Goal: Transaction & Acquisition: Purchase product/service

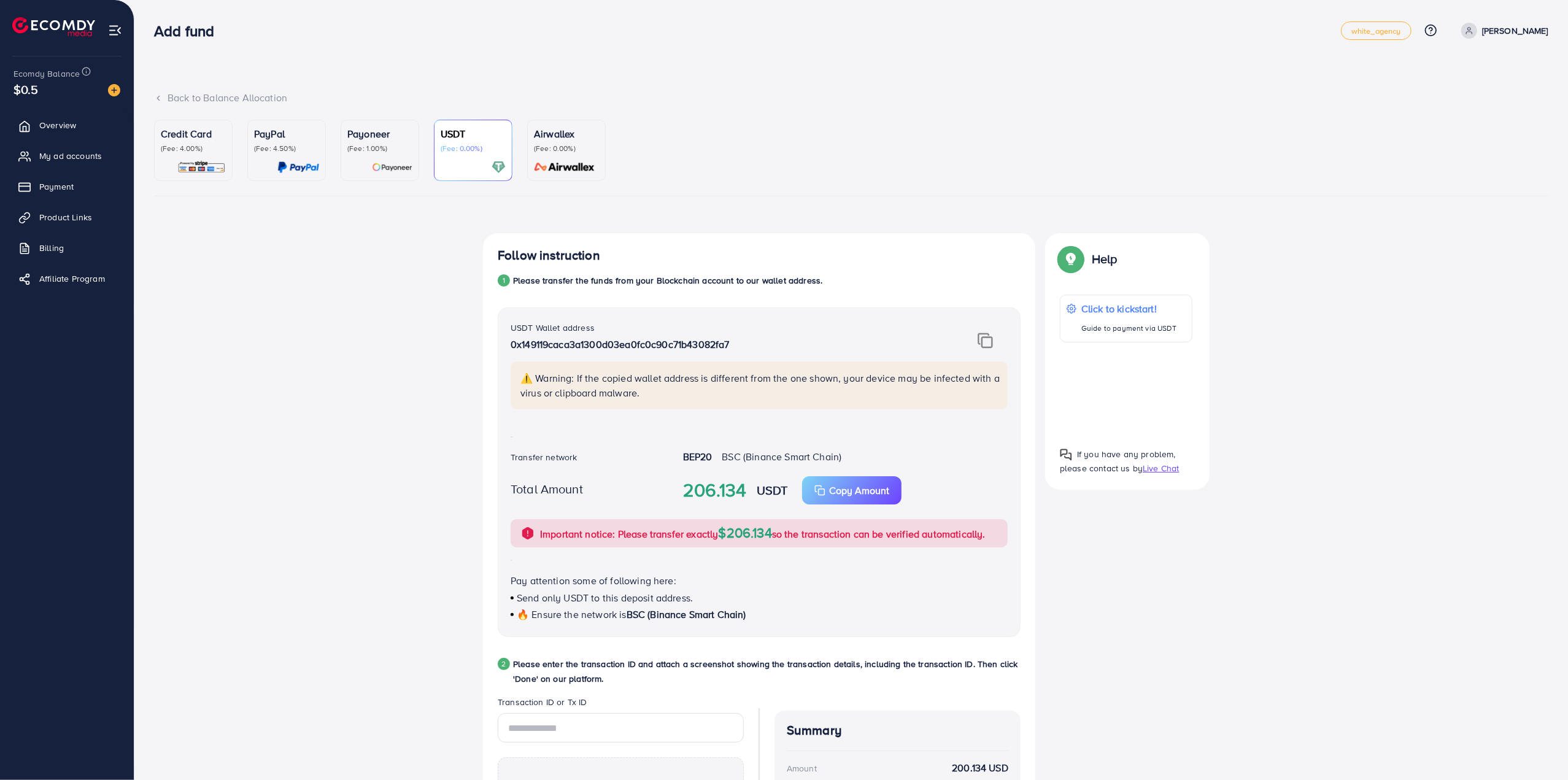
scroll to position [232, 0]
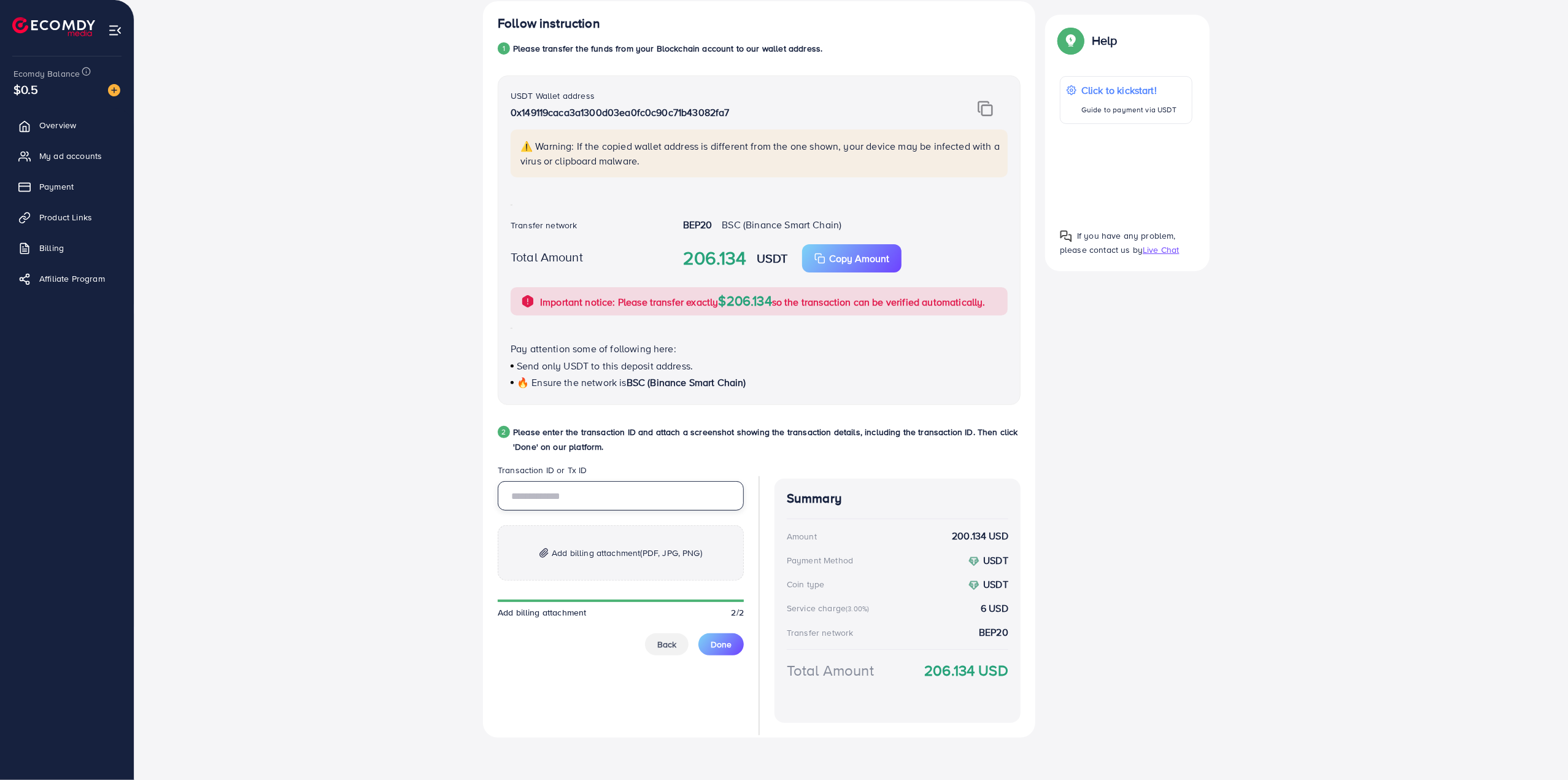
click at [628, 502] on input "text" at bounding box center [621, 496] width 246 height 30
paste input "**********"
click at [624, 500] on input "**********" at bounding box center [621, 496] width 246 height 30
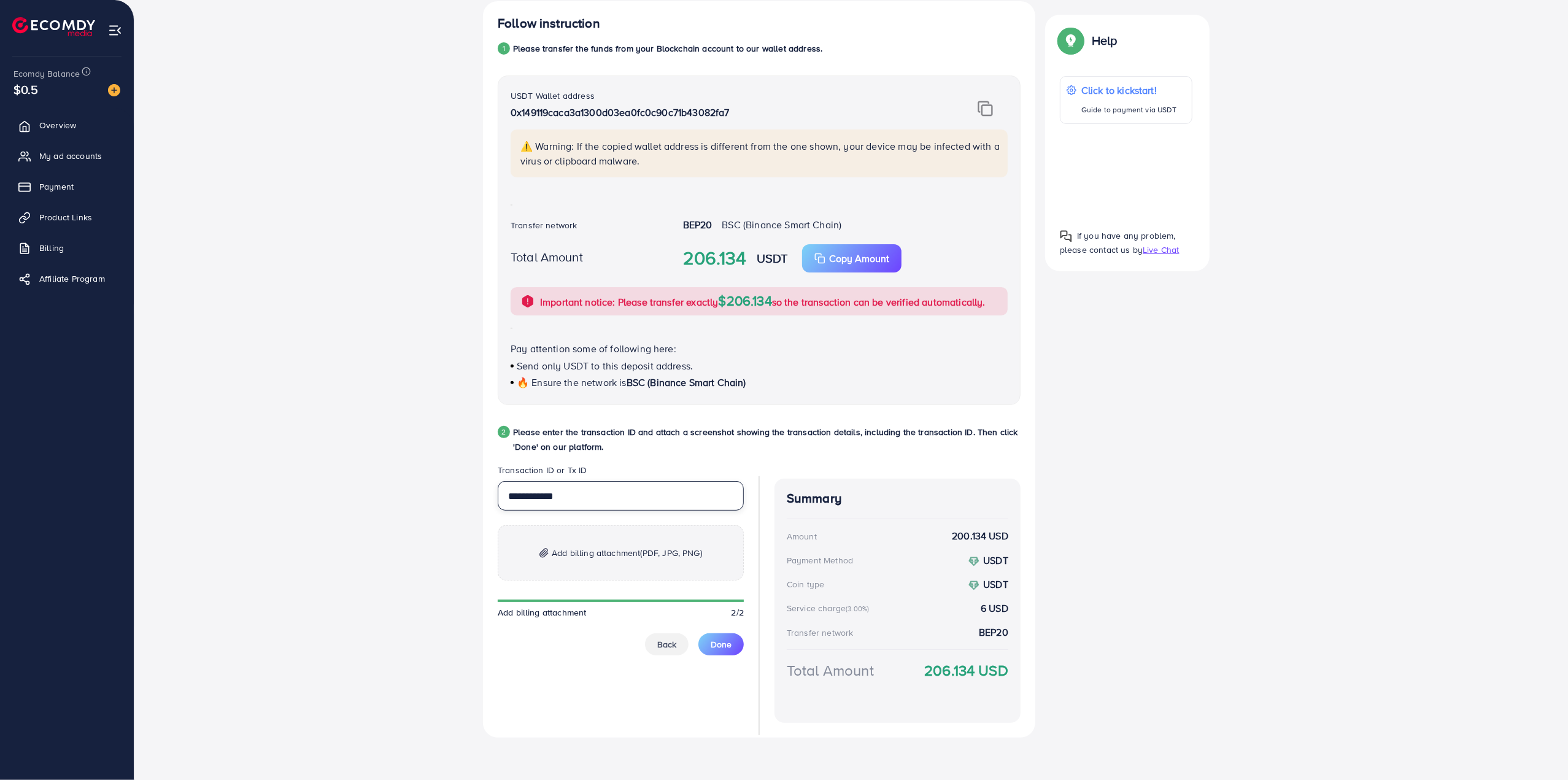
paste input "text"
type input "**********"
click at [633, 552] on span "Add billing attachment (PDF, JPG, PNG)" at bounding box center [627, 552] width 151 height 14
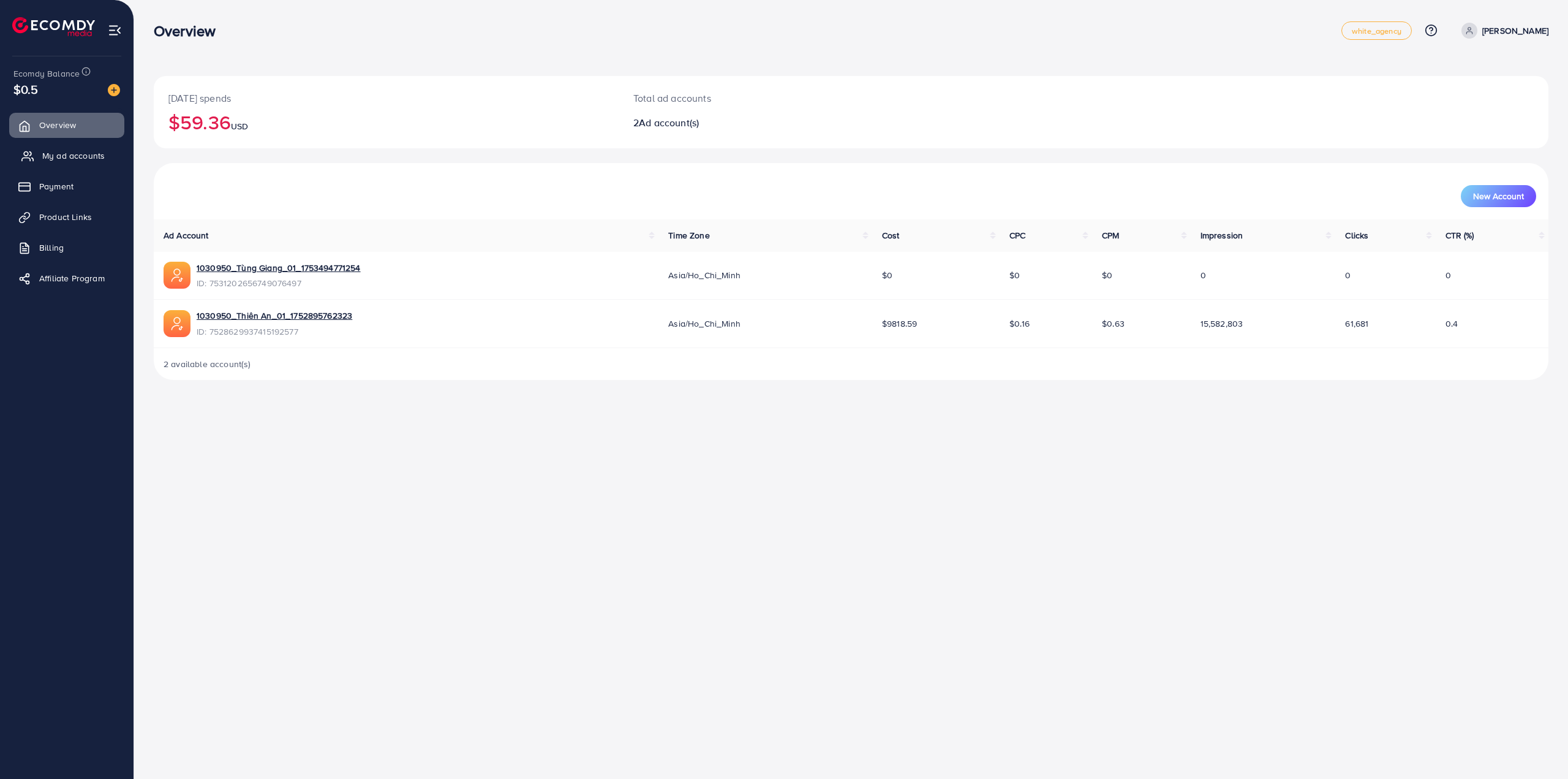
click at [91, 155] on span "My ad accounts" at bounding box center [73, 156] width 63 height 12
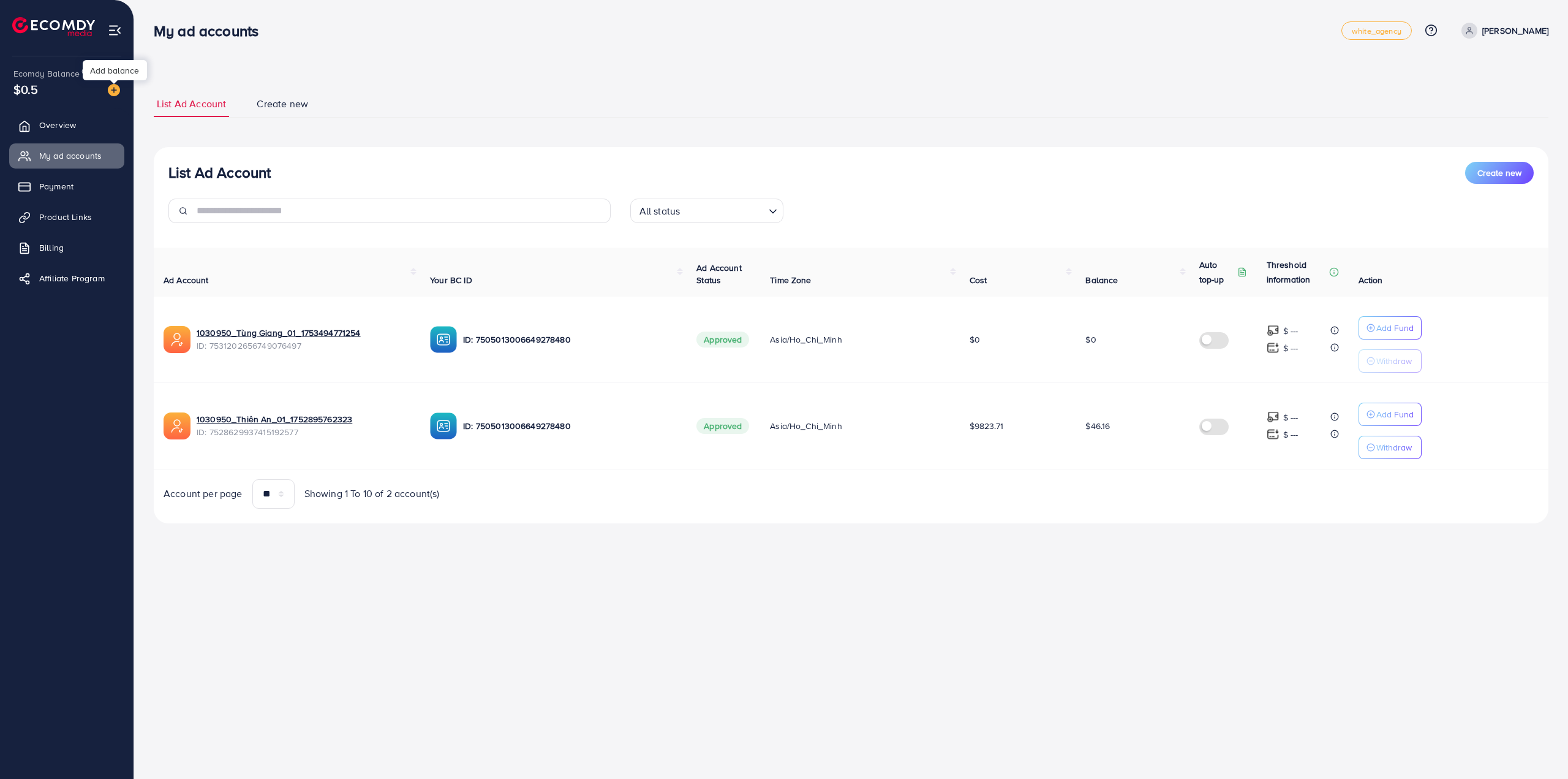
click at [118, 89] on img at bounding box center [114, 90] width 12 height 12
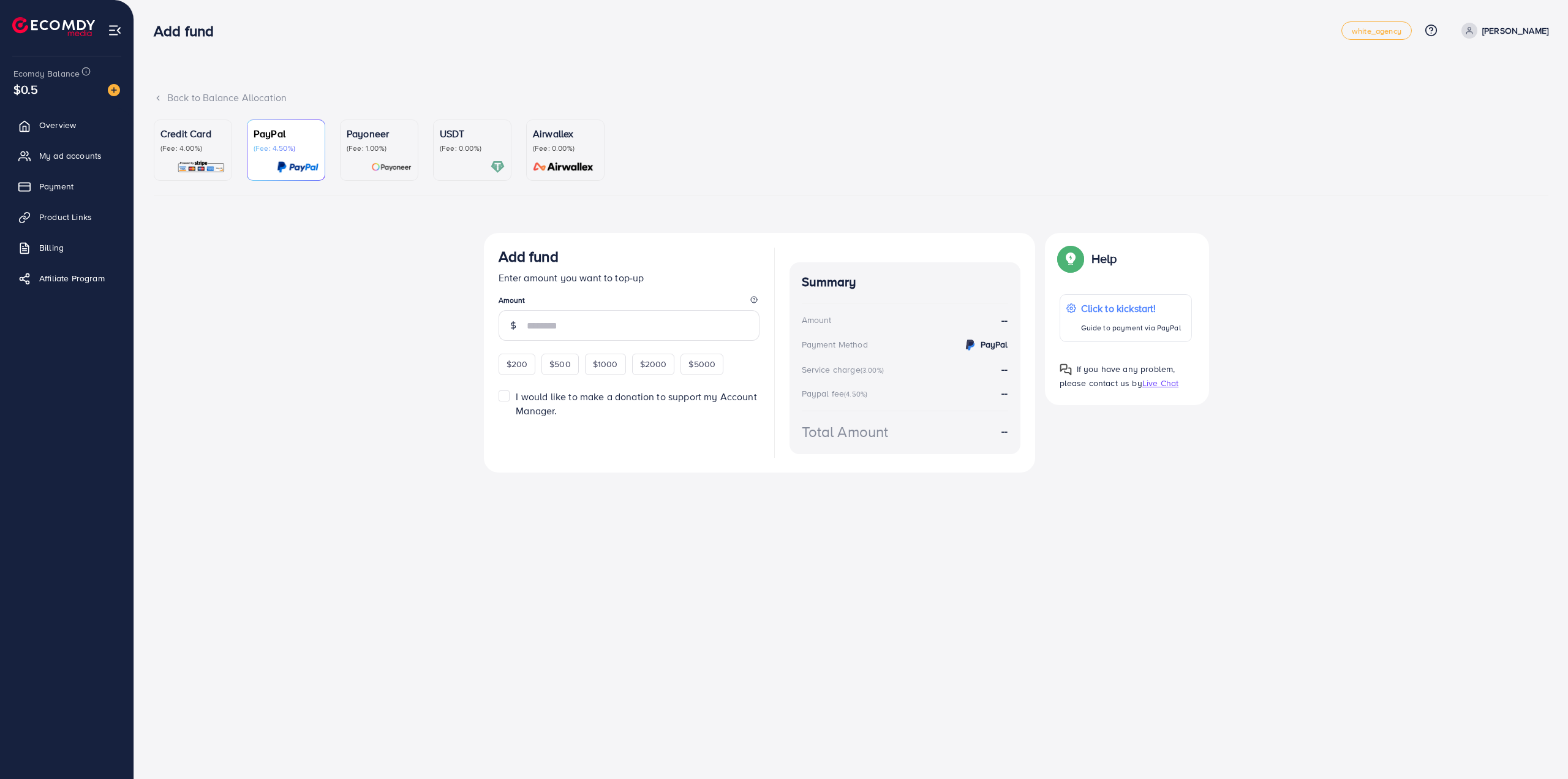
click at [474, 148] on p "(Fee: 0.00%)" at bounding box center [472, 148] width 65 height 10
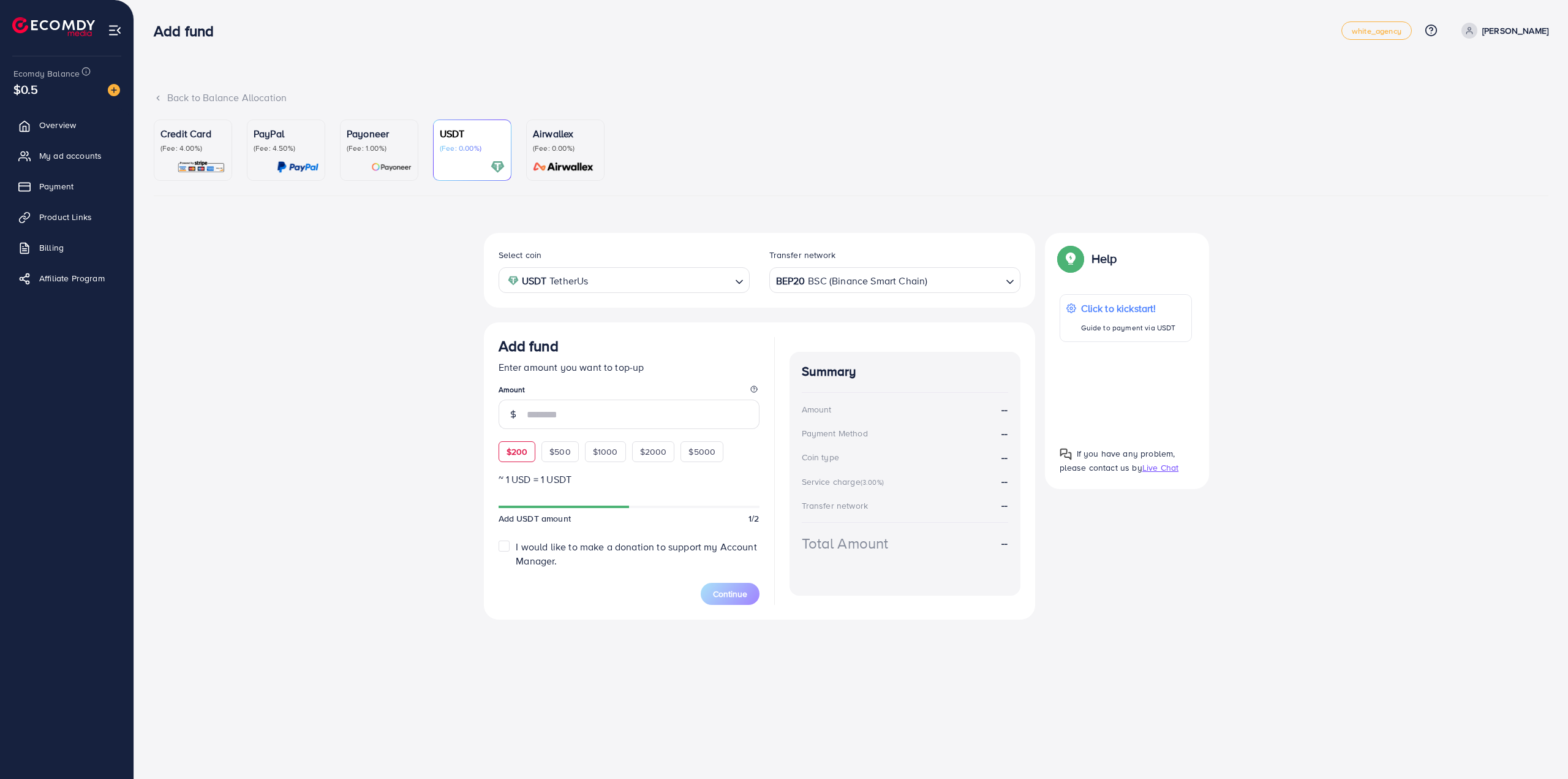
click at [532, 454] on div "$200" at bounding box center [517, 452] width 37 height 21
type input "***"
click at [157, 97] on icon at bounding box center [158, 97] width 8 height 8
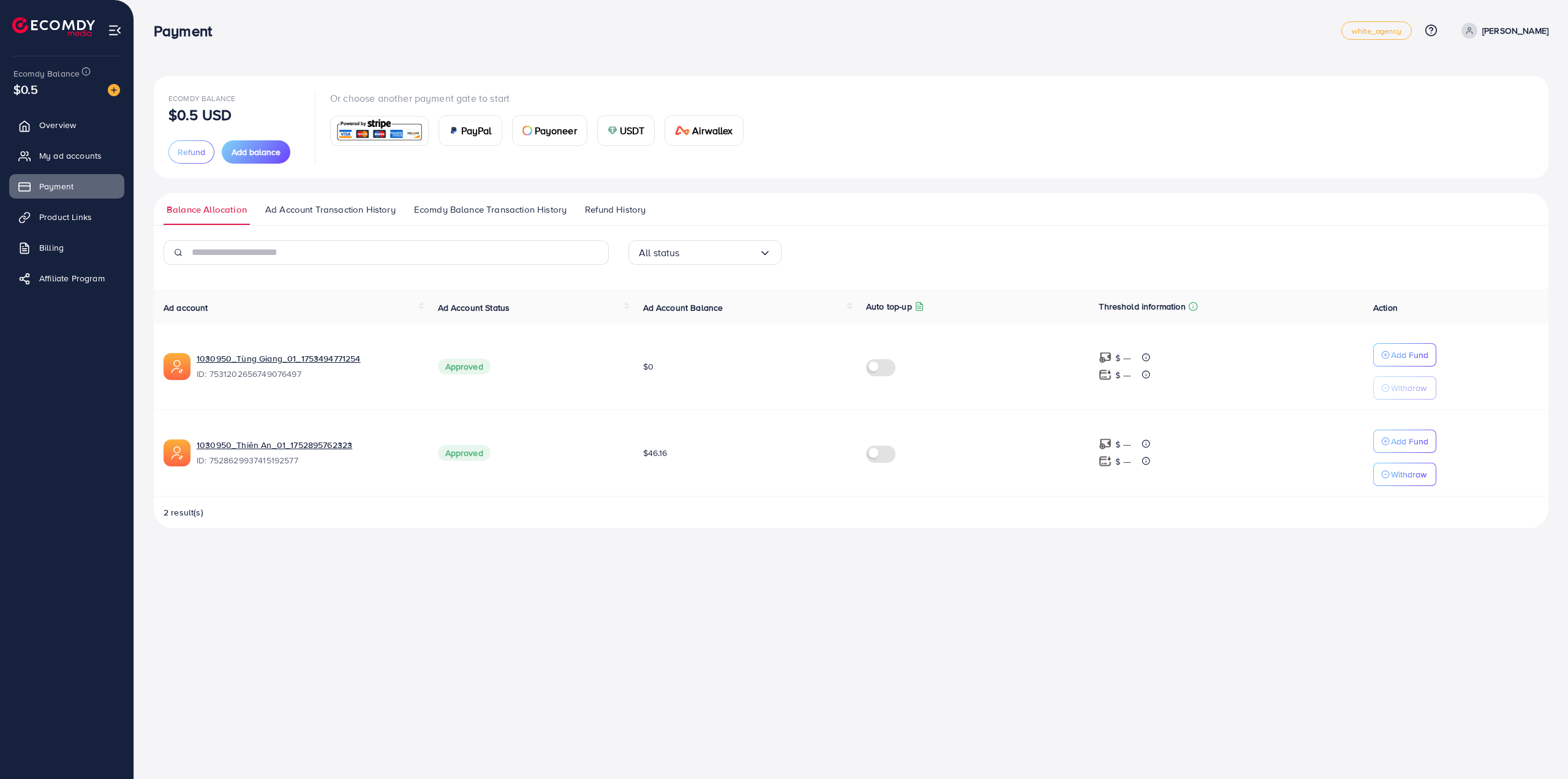
click at [1202, 134] on div "Ecomdy Balance $0.5 USD Refund Add balance Or choose another payment gate to st…" at bounding box center [850, 127] width 1365 height 73
click at [69, 154] on span "My ad accounts" at bounding box center [73, 156] width 63 height 12
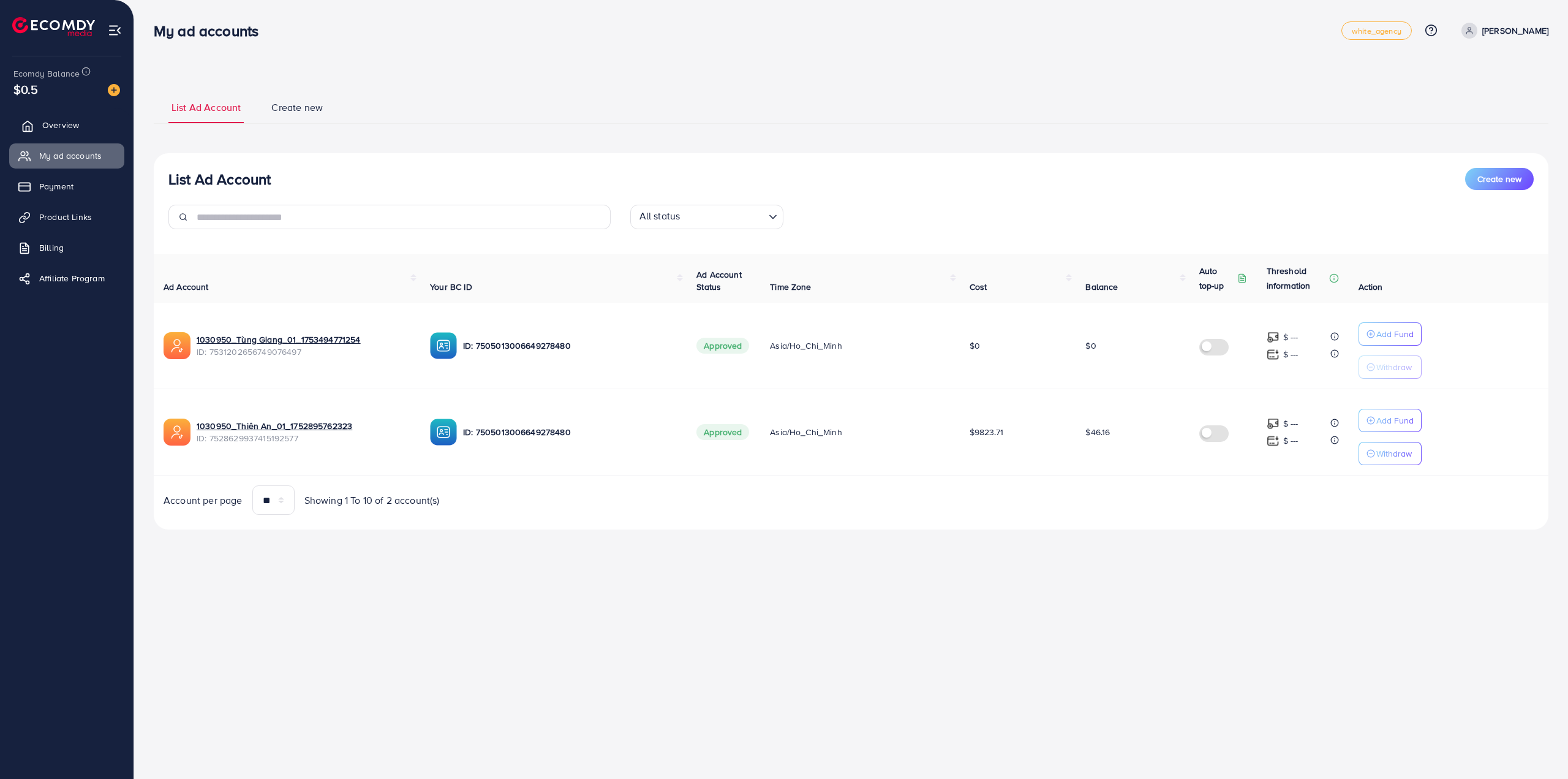
click at [70, 127] on span "Overview" at bounding box center [60, 125] width 37 height 12
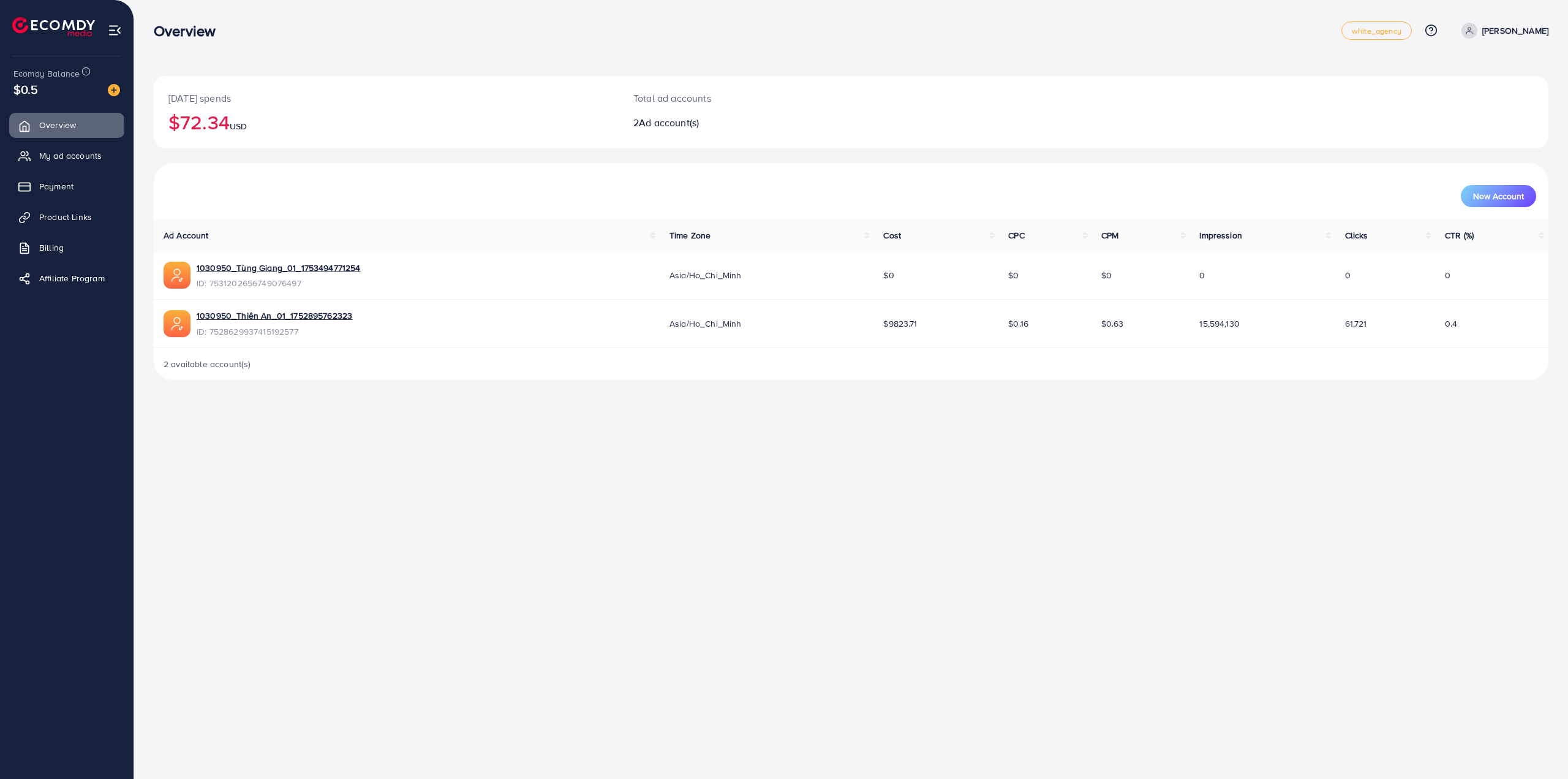
drag, startPoint x: 898, startPoint y: 513, endPoint x: 887, endPoint y: 505, distance: 13.6
click at [898, 512] on div "Overview white_agency Help Center Contact Support Plans and Pricing Term and po…" at bounding box center [784, 389] width 1568 height 779
click at [73, 150] on span "My ad accounts" at bounding box center [73, 156] width 63 height 12
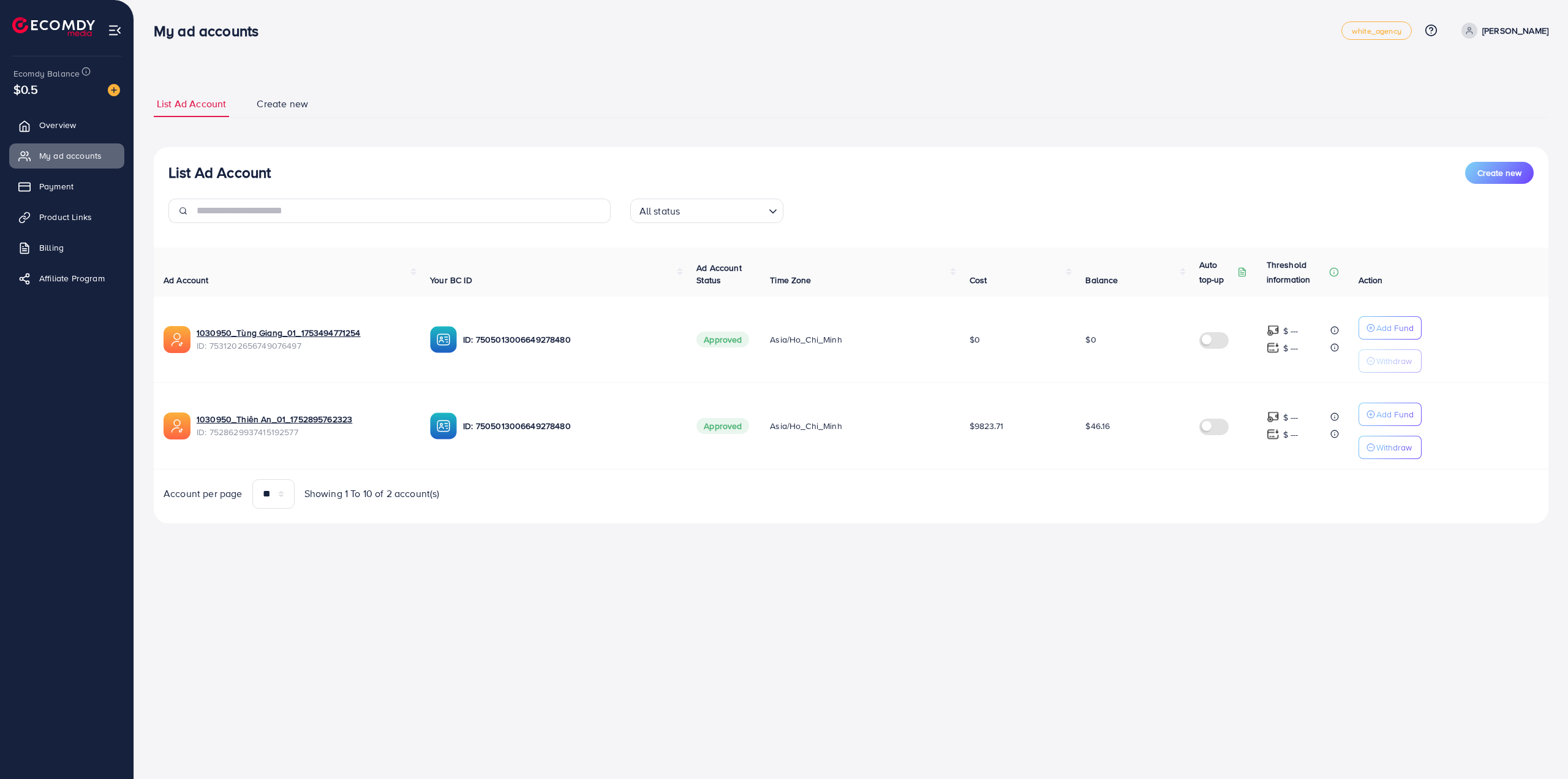
drag, startPoint x: 879, startPoint y: 618, endPoint x: 968, endPoint y: 704, distance: 123.8
click at [881, 620] on div "My ad accounts white_agency Help Center Contact Support Plans and Pricing Term …" at bounding box center [784, 389] width 1568 height 779
click at [85, 183] on link "Payment" at bounding box center [66, 186] width 115 height 24
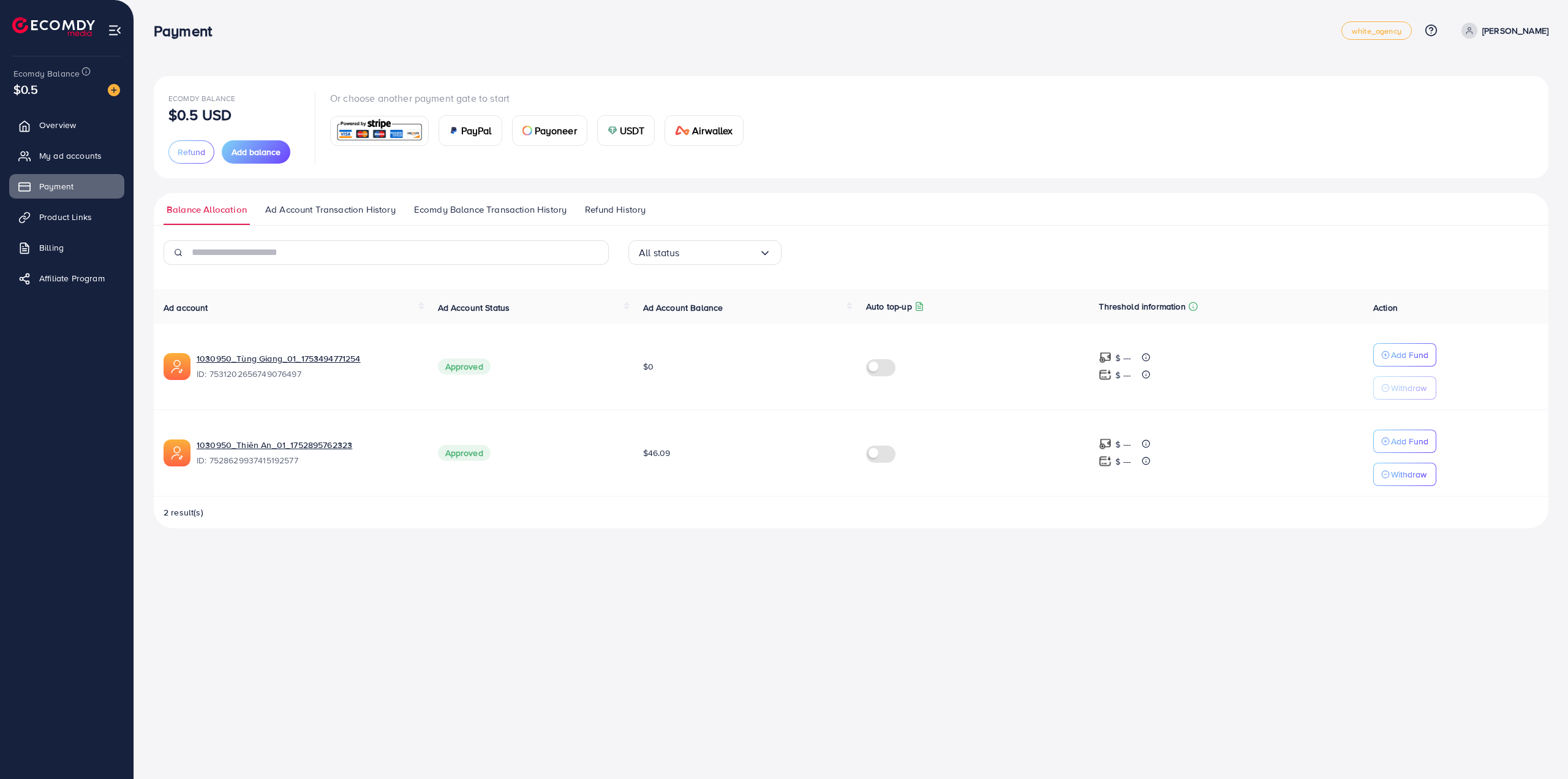
click at [353, 206] on span "Ad Account Transaction History" at bounding box center [330, 209] width 131 height 14
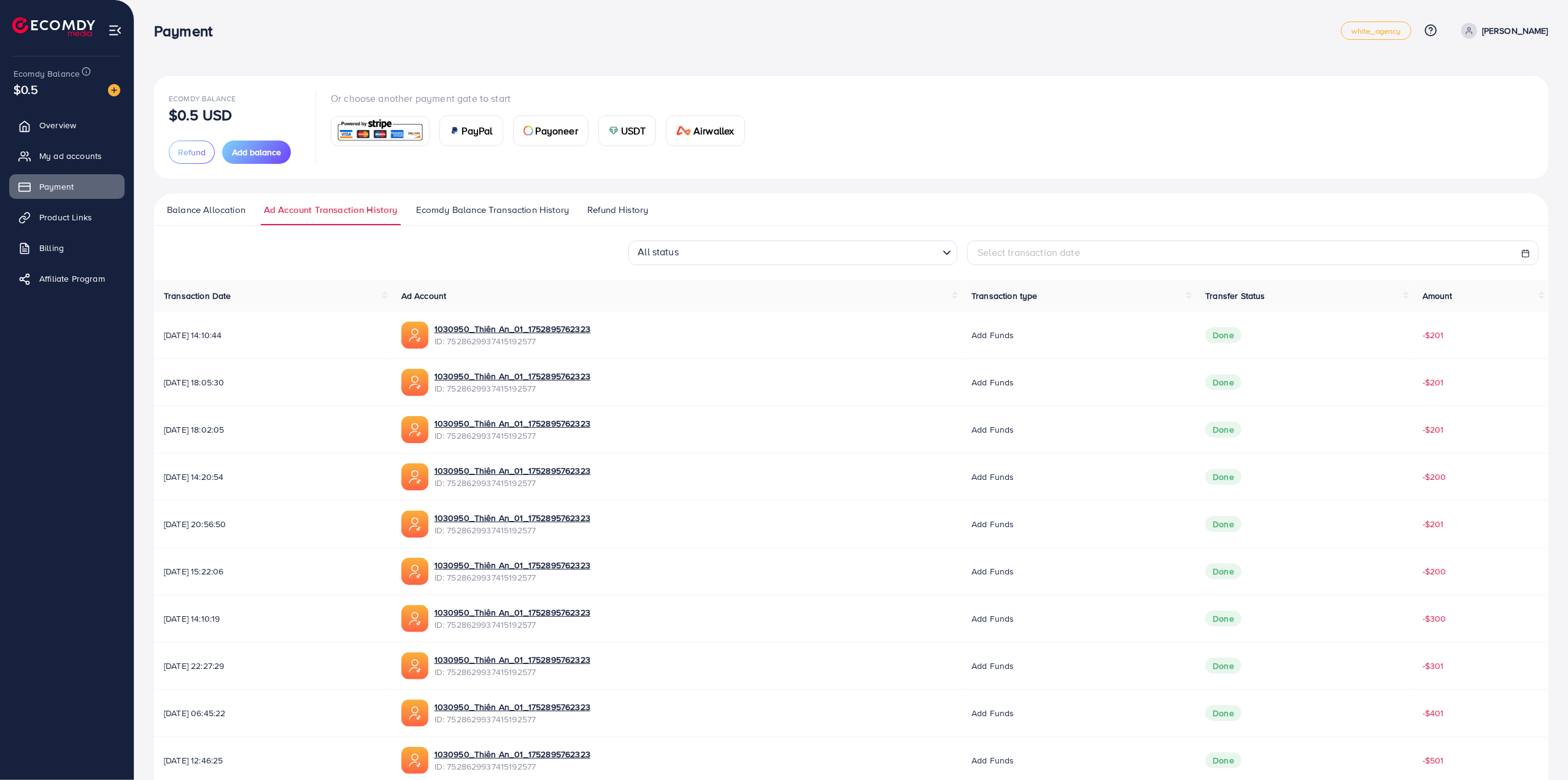
click at [492, 210] on span "Ecomdy Balance Transaction History" at bounding box center [493, 210] width 153 height 14
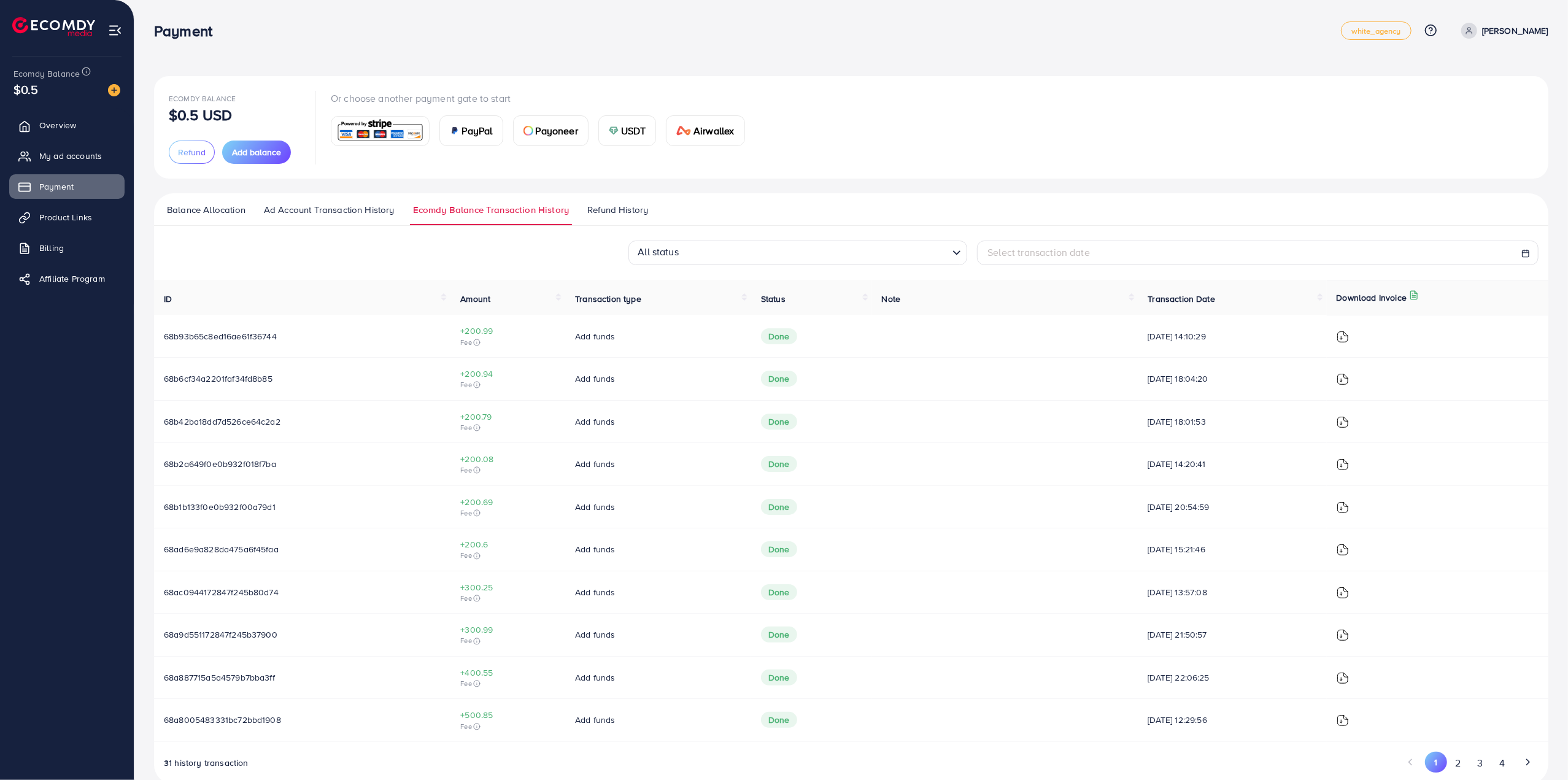
click at [608, 209] on span "Refund History" at bounding box center [618, 210] width 61 height 14
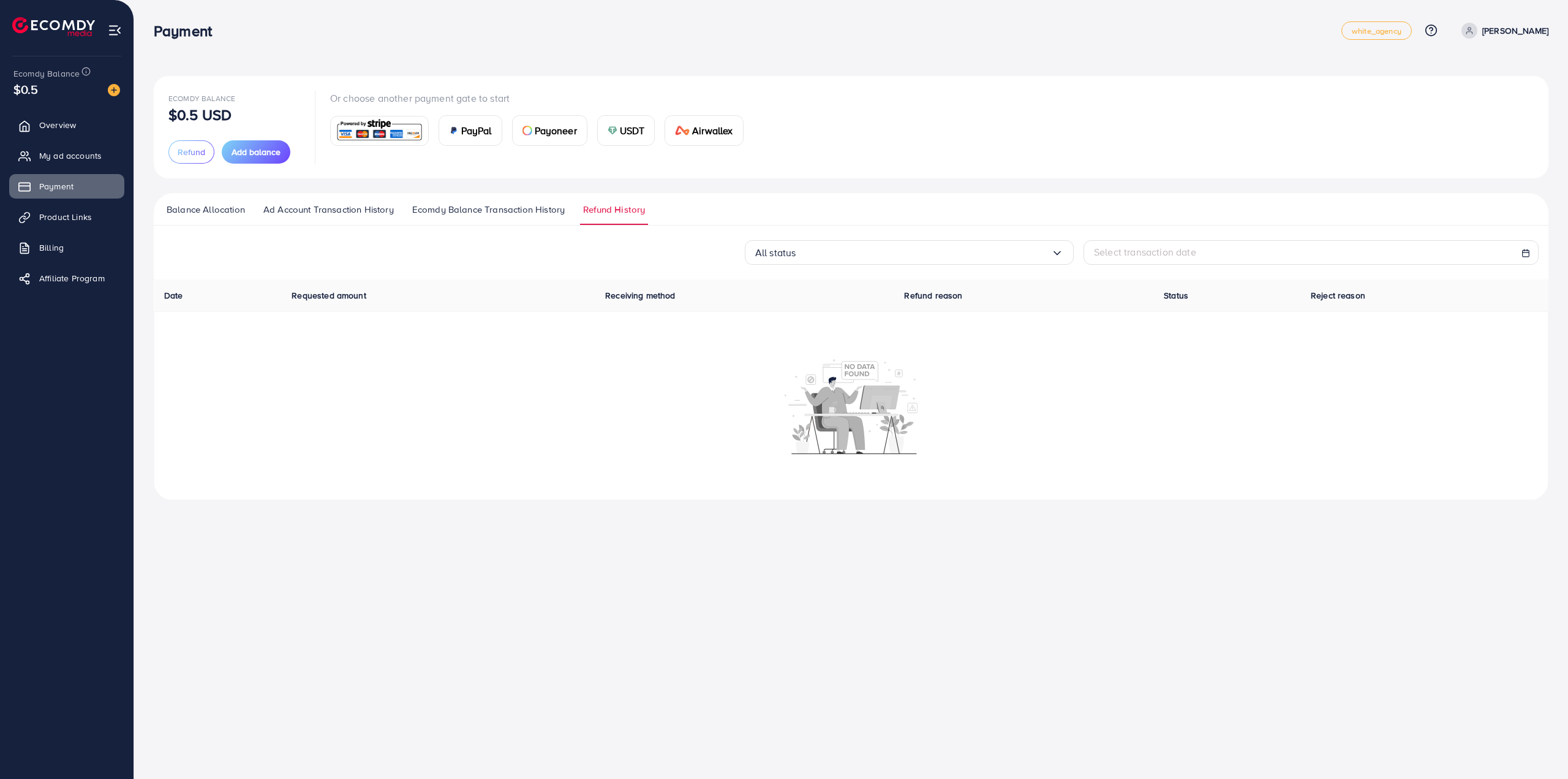
click at [329, 208] on span "Ad Account Transaction History" at bounding box center [329, 209] width 131 height 14
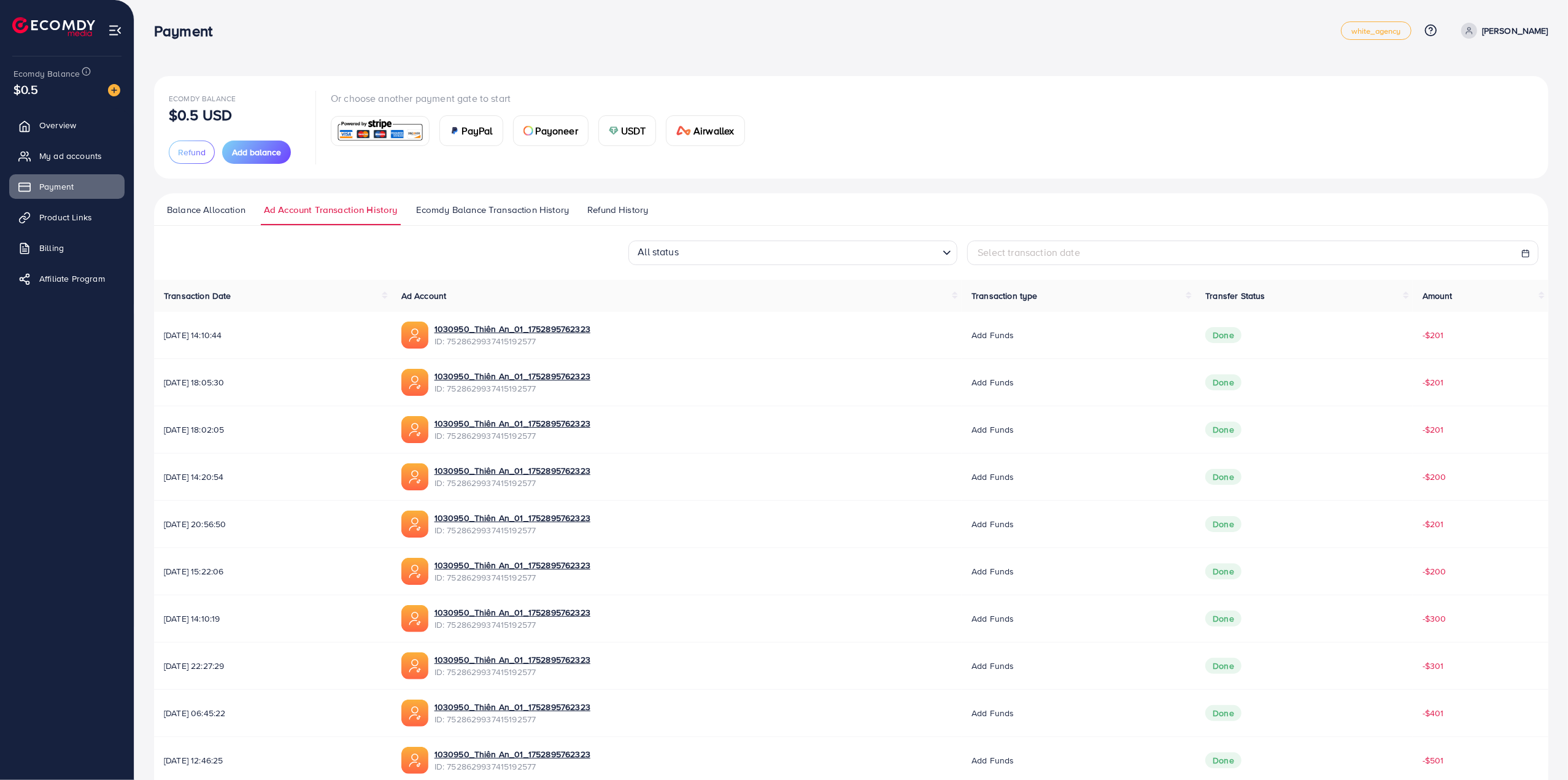
click at [207, 204] on span "Balance Allocation" at bounding box center [207, 210] width 79 height 14
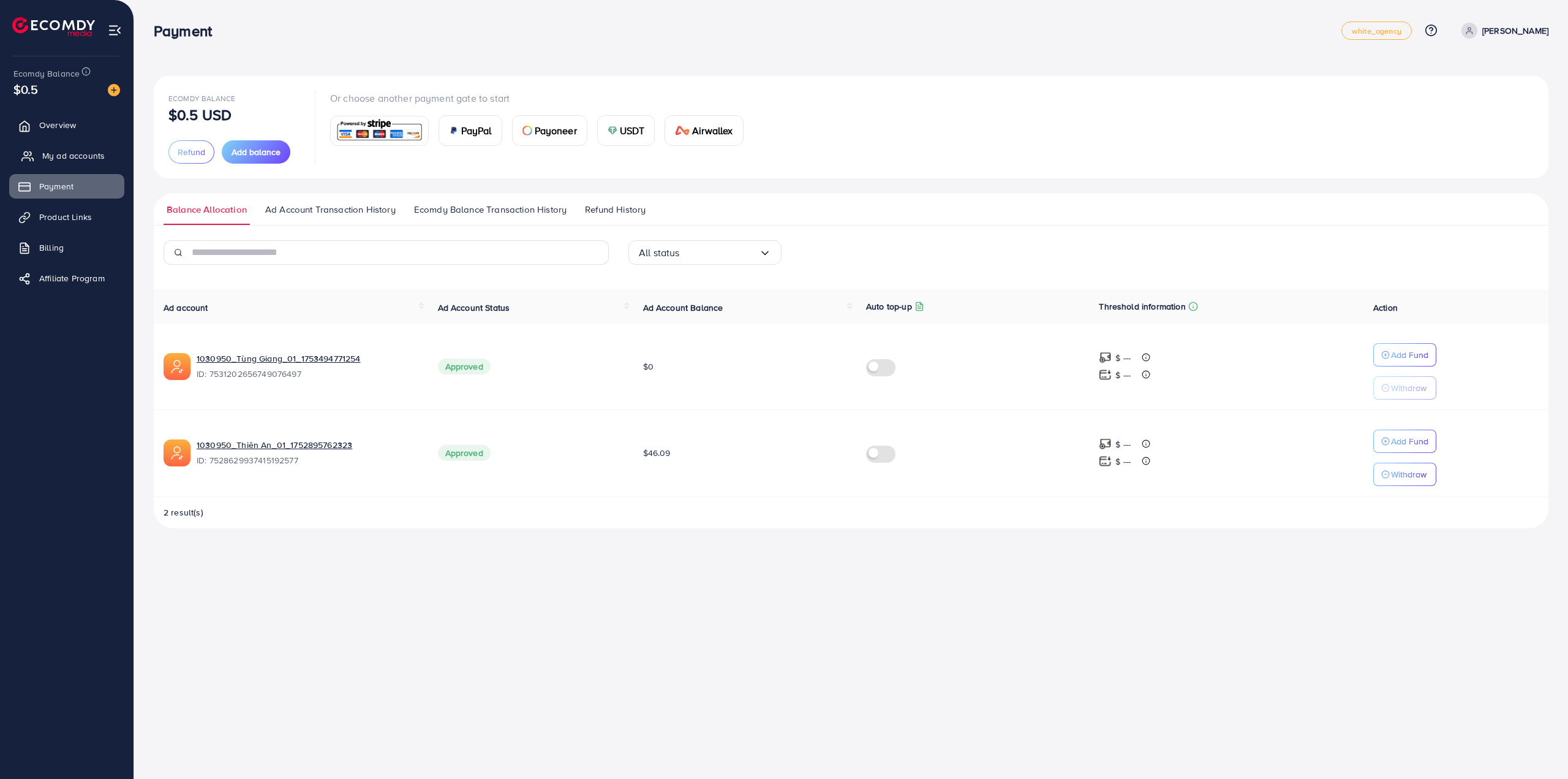
click at [35, 147] on link "My ad accounts" at bounding box center [66, 156] width 115 height 24
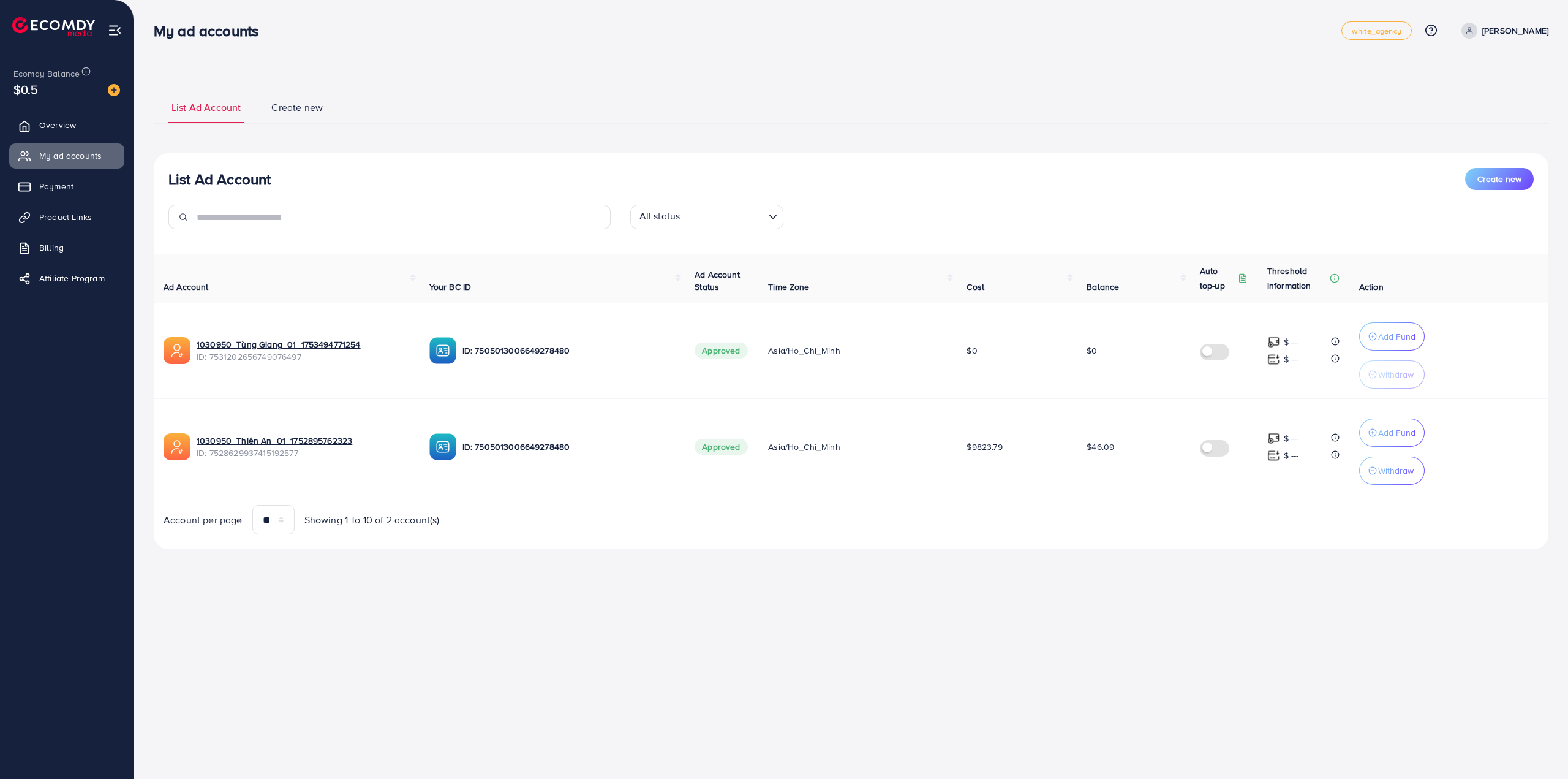
click at [1334, 144] on div "List Ad Account Create new List Ad Account Create new All status Loading... Ad …" at bounding box center [851, 320] width 1394 height 459
click at [69, 190] on span "Payment" at bounding box center [59, 186] width 34 height 12
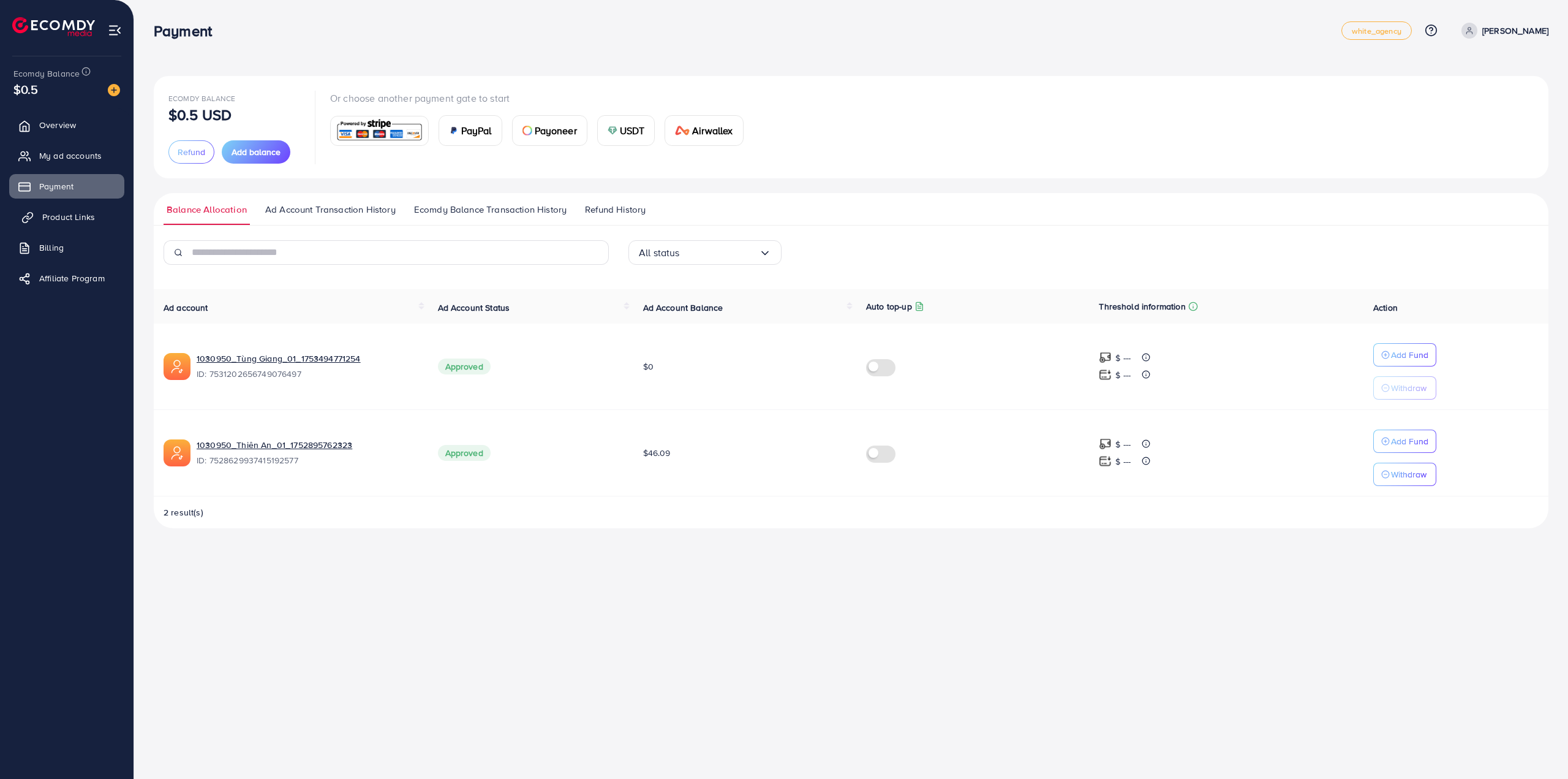
click at [86, 218] on span "Product Links" at bounding box center [69, 217] width 53 height 12
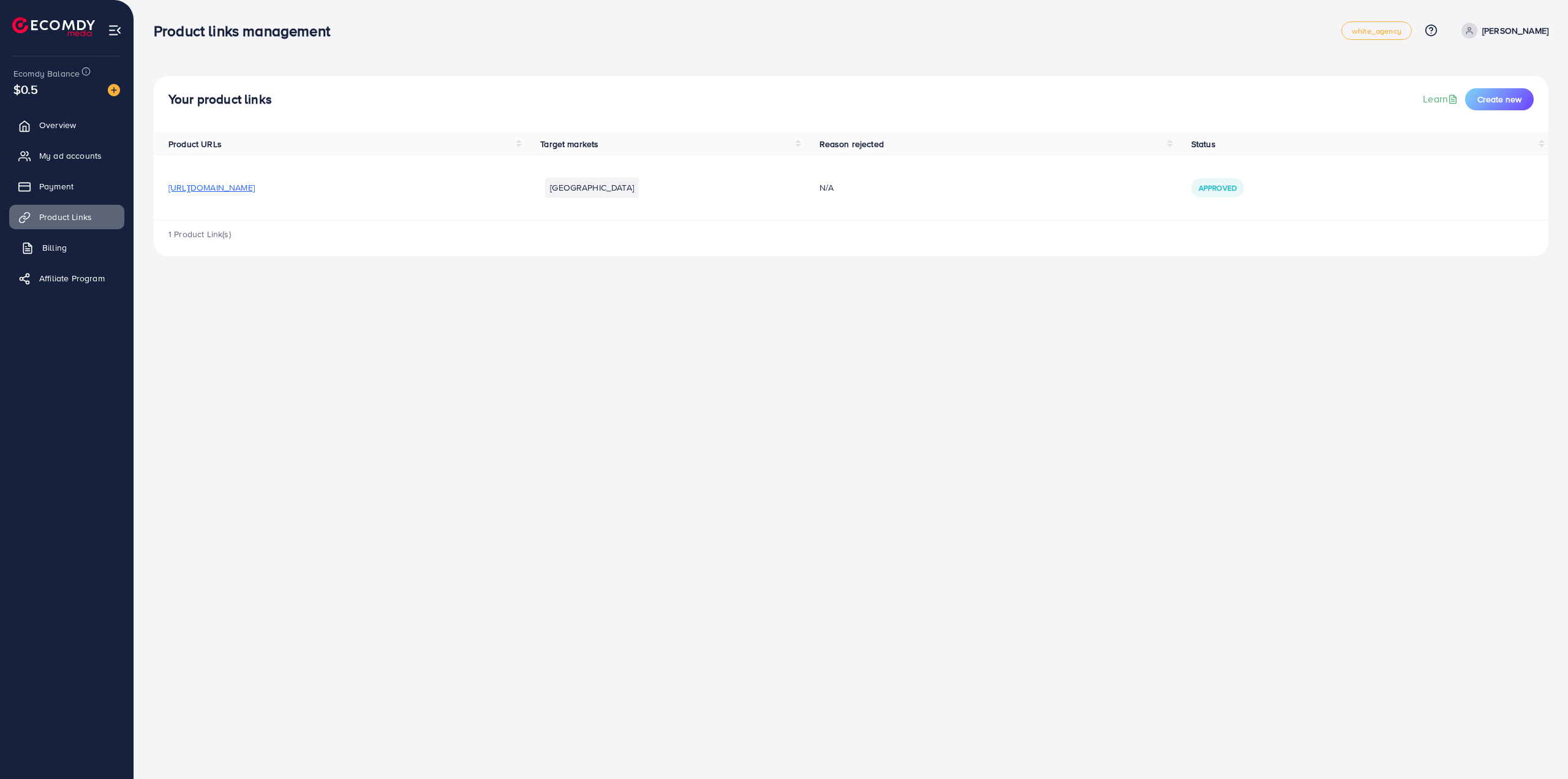
click at [83, 252] on link "Billing" at bounding box center [66, 247] width 115 height 24
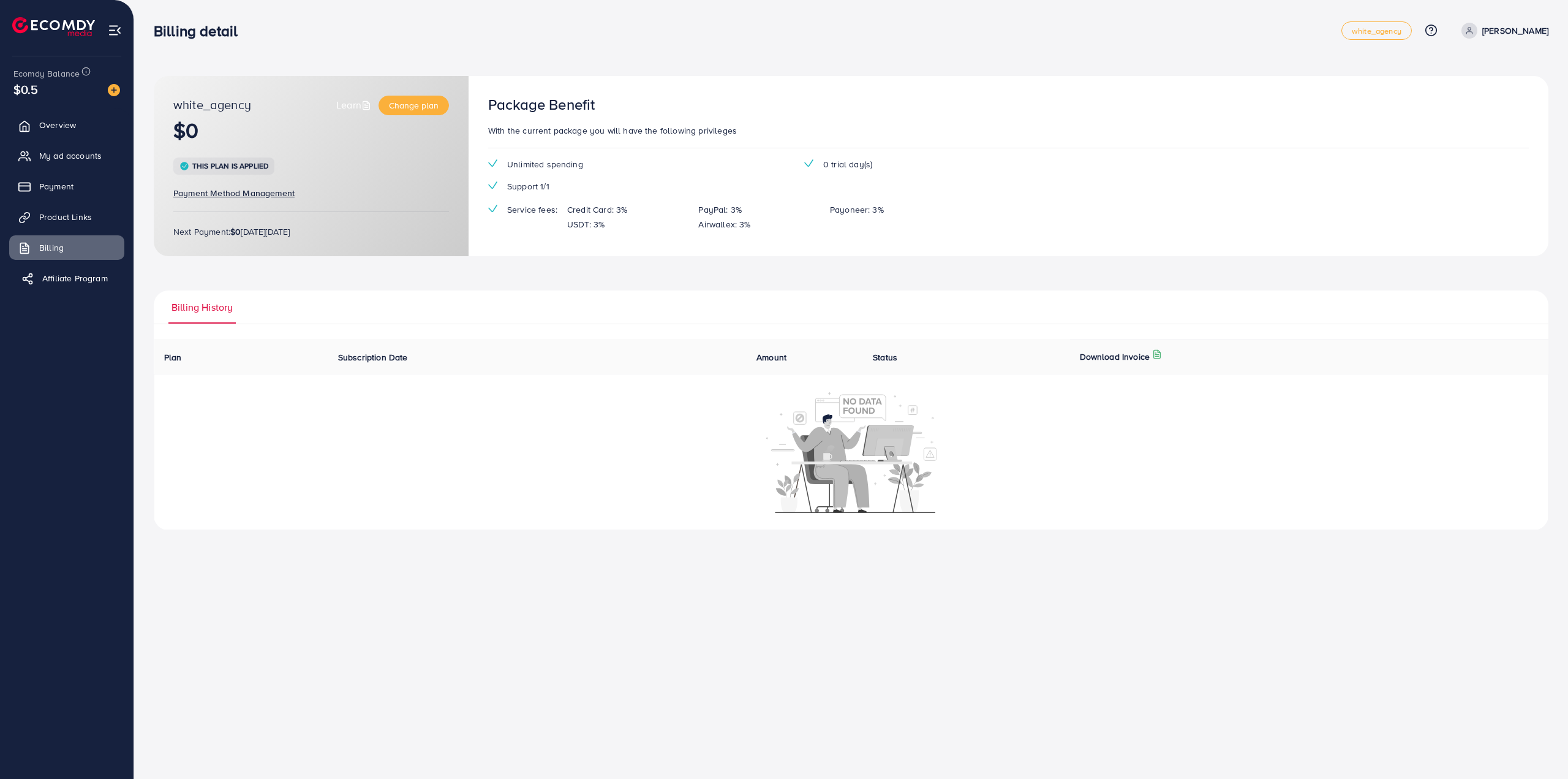
click at [73, 280] on span "Affiliate Program" at bounding box center [75, 278] width 66 height 12
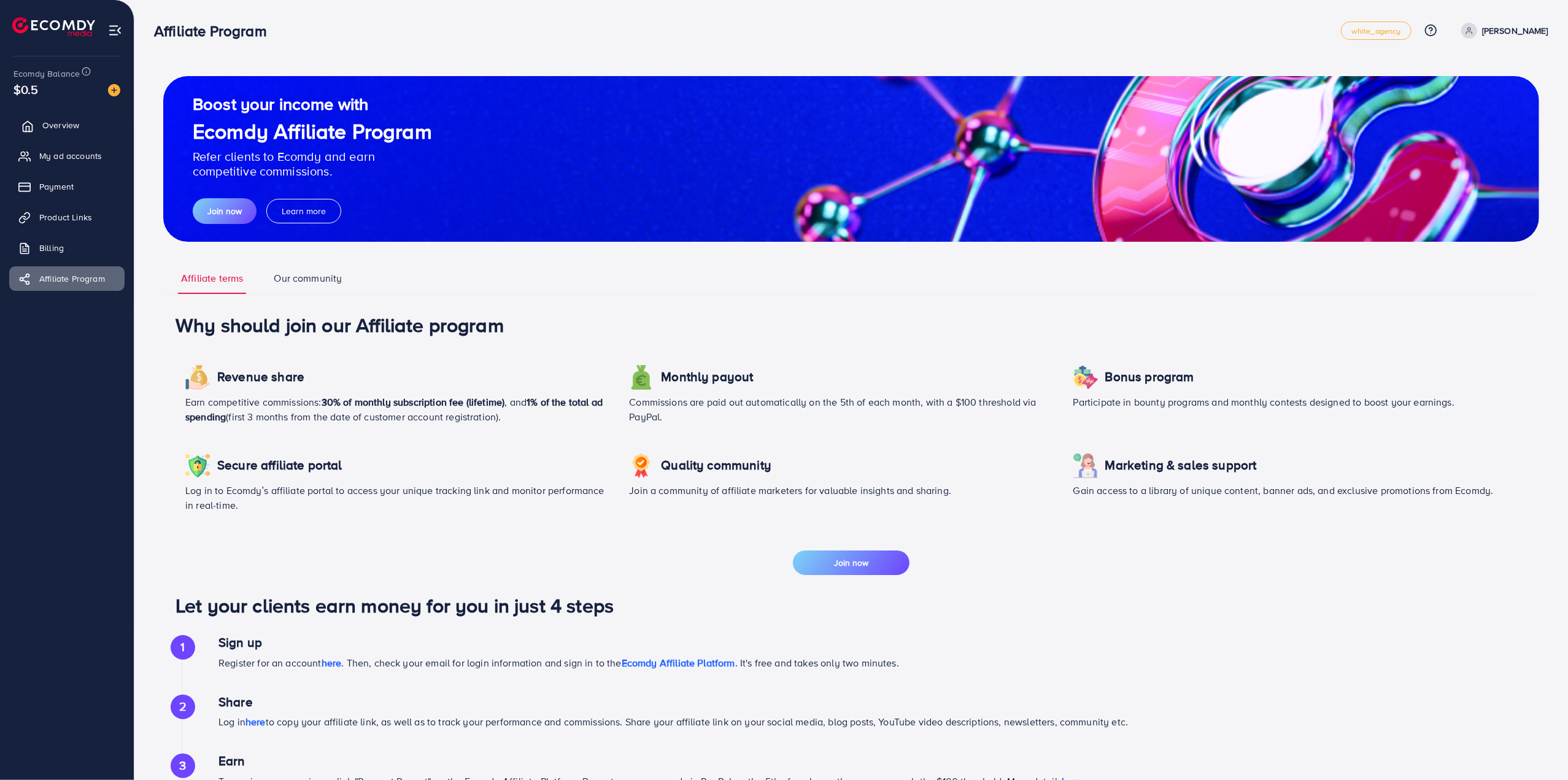
click at [85, 118] on link "Overview" at bounding box center [67, 125] width 115 height 24
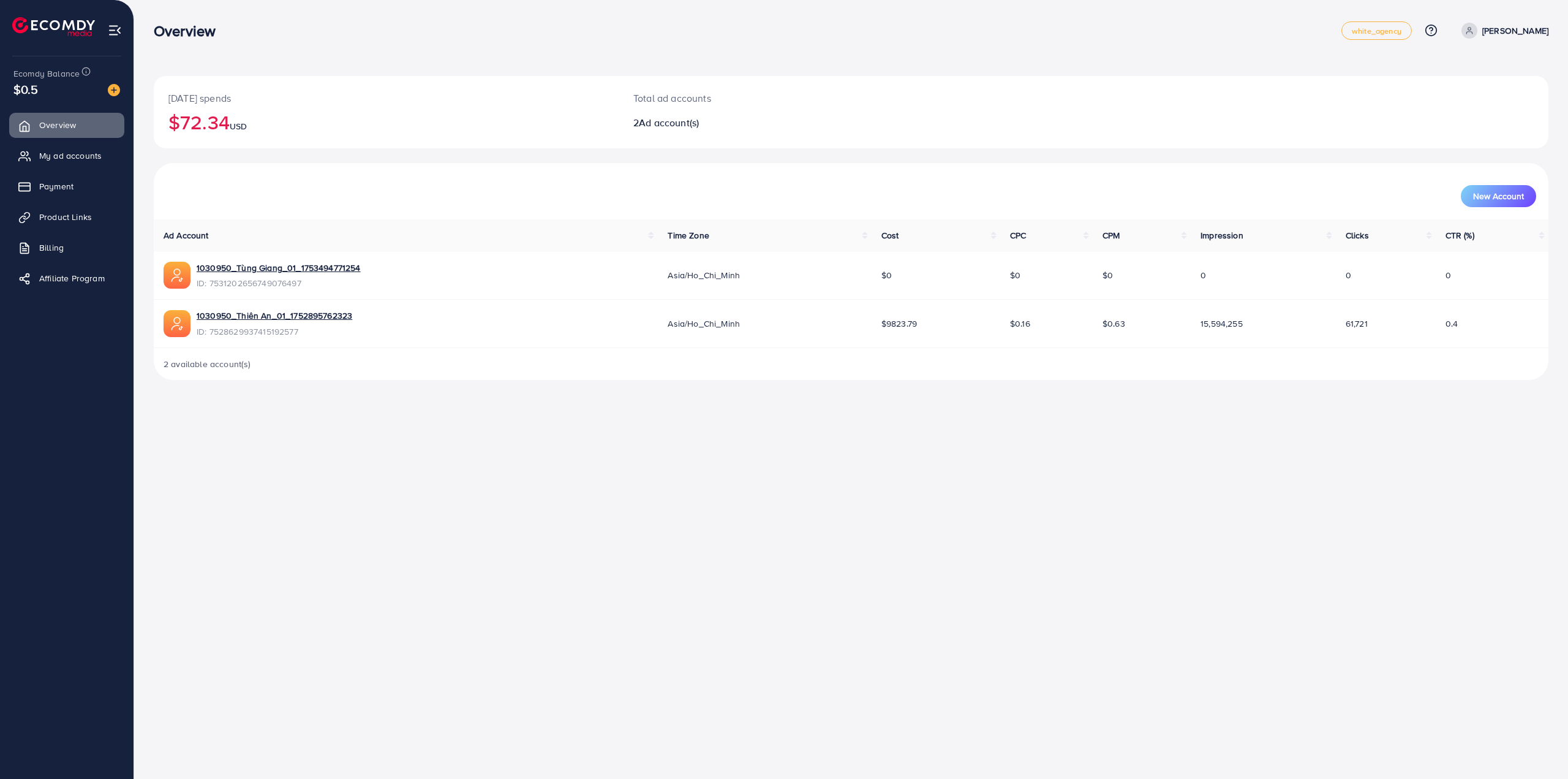
click at [76, 82] on div "$0.5" at bounding box center [66, 89] width 106 height 18
click at [113, 90] on img at bounding box center [114, 90] width 12 height 12
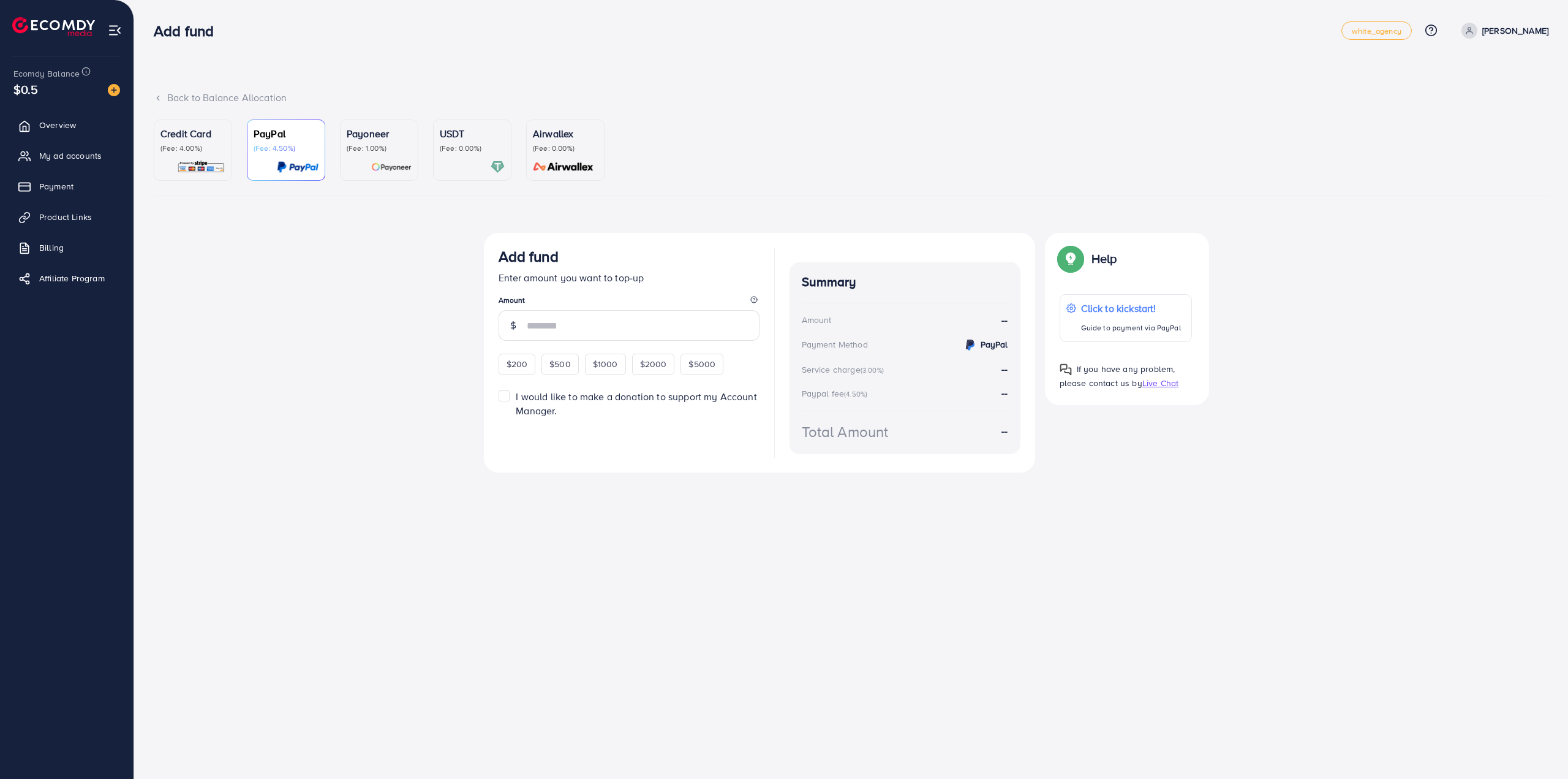
click at [468, 150] on p "(Fee: 0.00%)" at bounding box center [472, 148] width 65 height 10
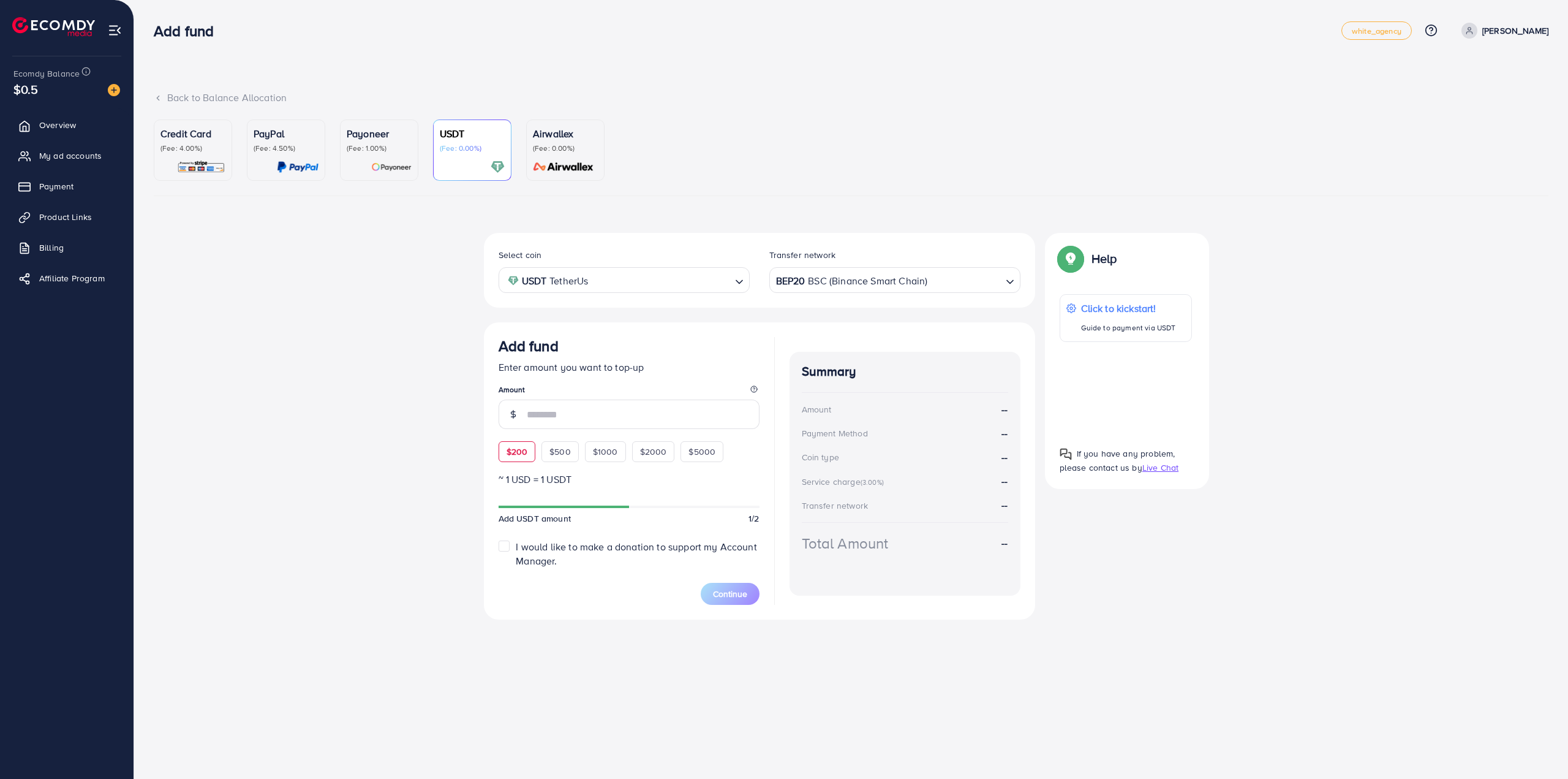
click at [514, 450] on span "$200" at bounding box center [517, 452] width 21 height 12
type input "***"
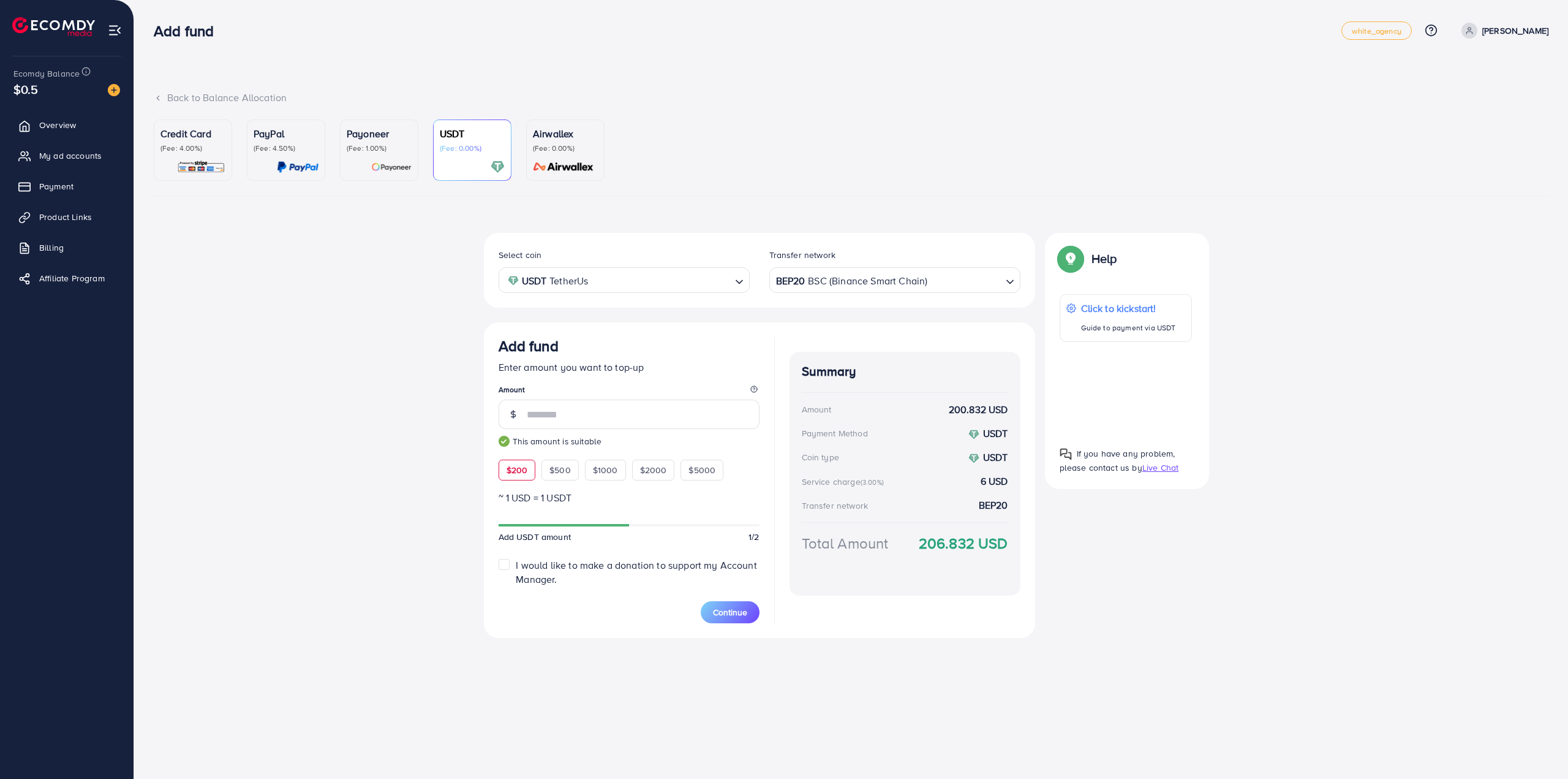
click at [889, 650] on div "Credit Card (Fee: 4.00%) PayPal (Fee: 4.50%) Payoneer (Fee: 1.00%) USDT (Fee: 0…" at bounding box center [851, 391] width 1414 height 543
click at [313, 235] on div "Select coin USDT TetherUs Loading... Transfer network BEP20 BSC (Binance Smart …" at bounding box center [851, 440] width 1394 height 415
click at [313, 372] on div "Select coin USDT TetherUs Loading... Transfer network BEP20 BSC (Binance Smart …" at bounding box center [851, 440] width 1394 height 415
click at [1381, 27] on span "white_agency" at bounding box center [1377, 31] width 50 height 8
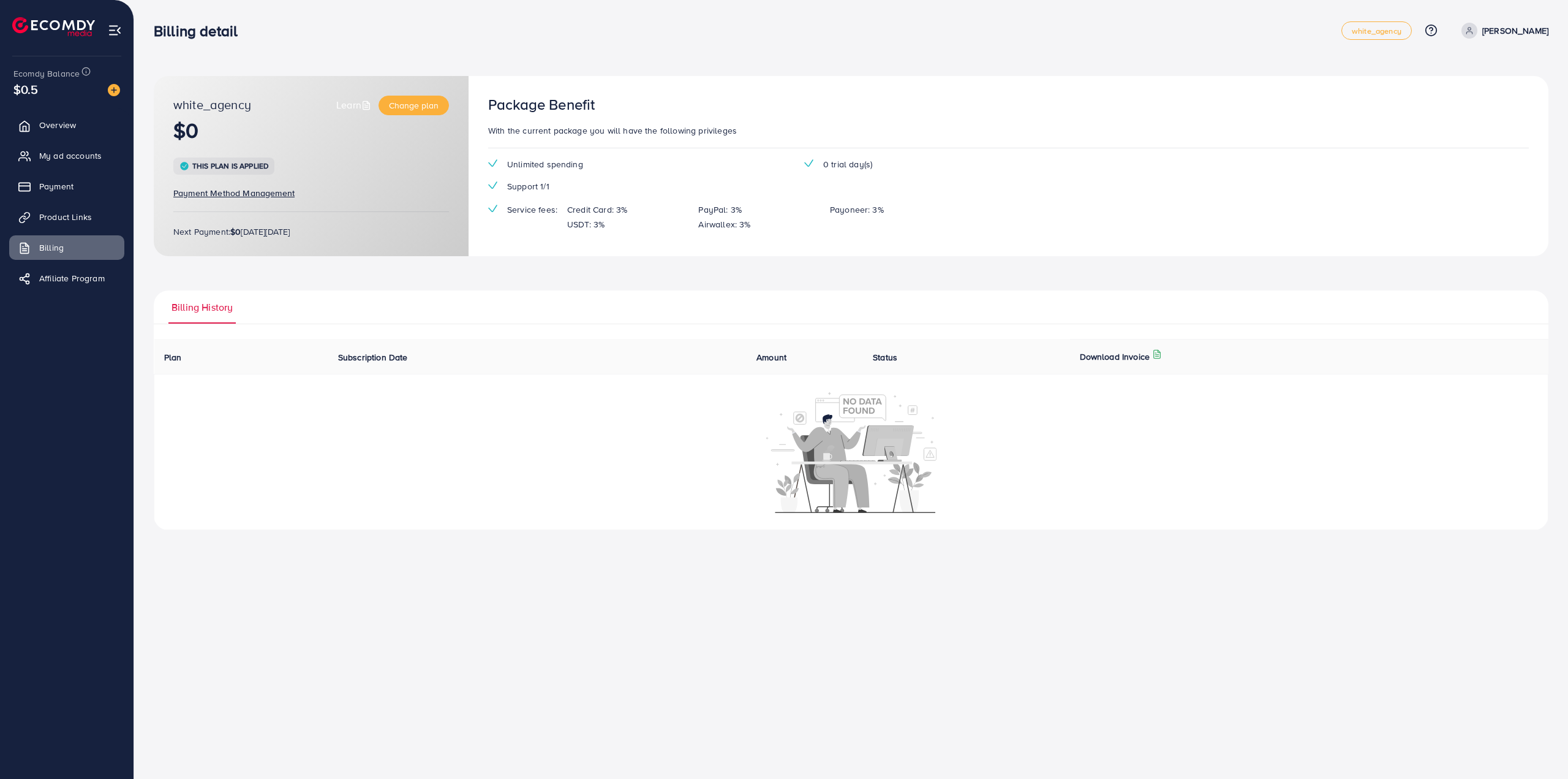
click at [52, 96] on div "$0.5" at bounding box center [66, 89] width 106 height 18
click at [66, 131] on span "Overview" at bounding box center [60, 125] width 37 height 12
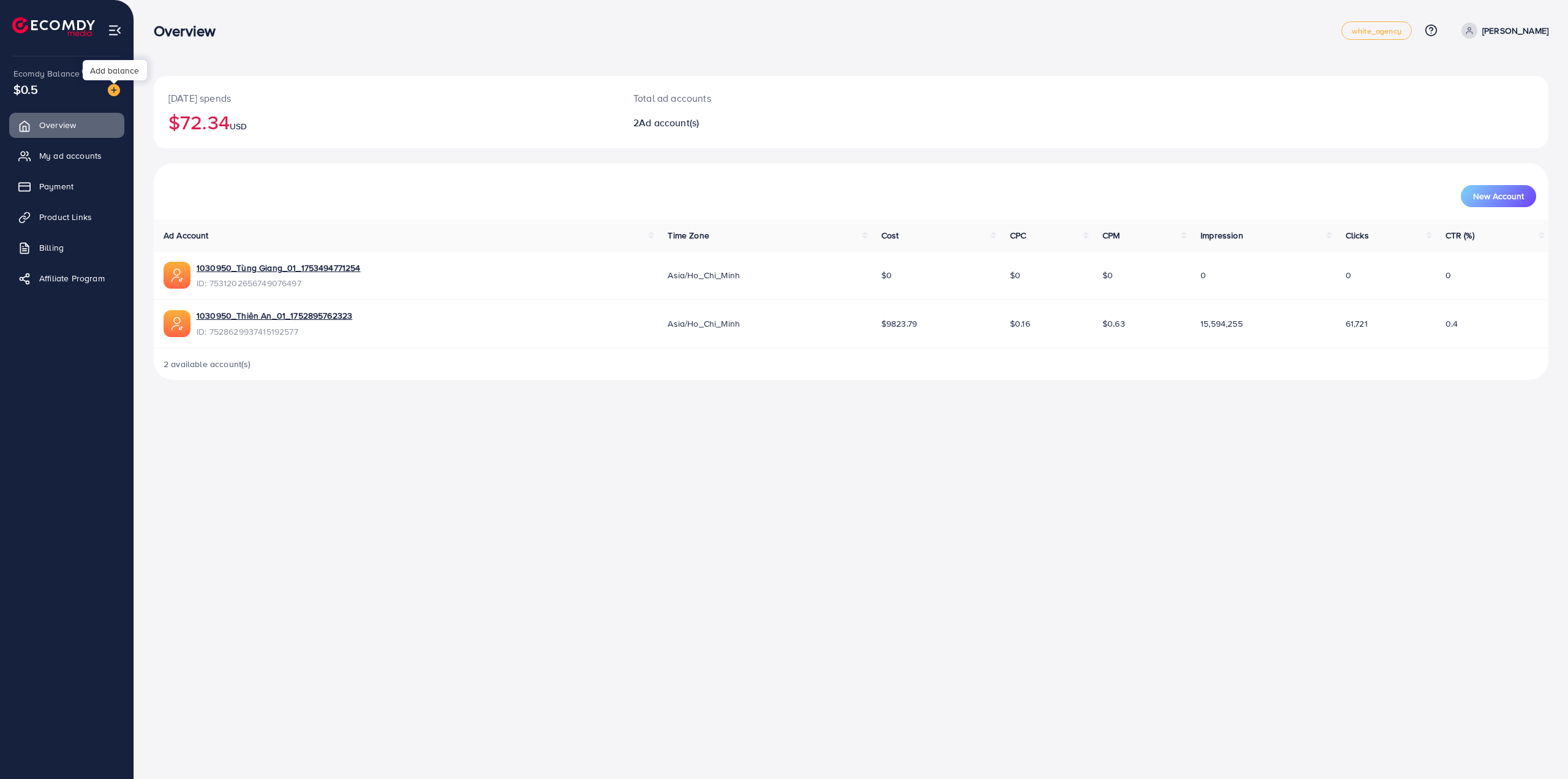
click at [116, 89] on img at bounding box center [114, 90] width 12 height 12
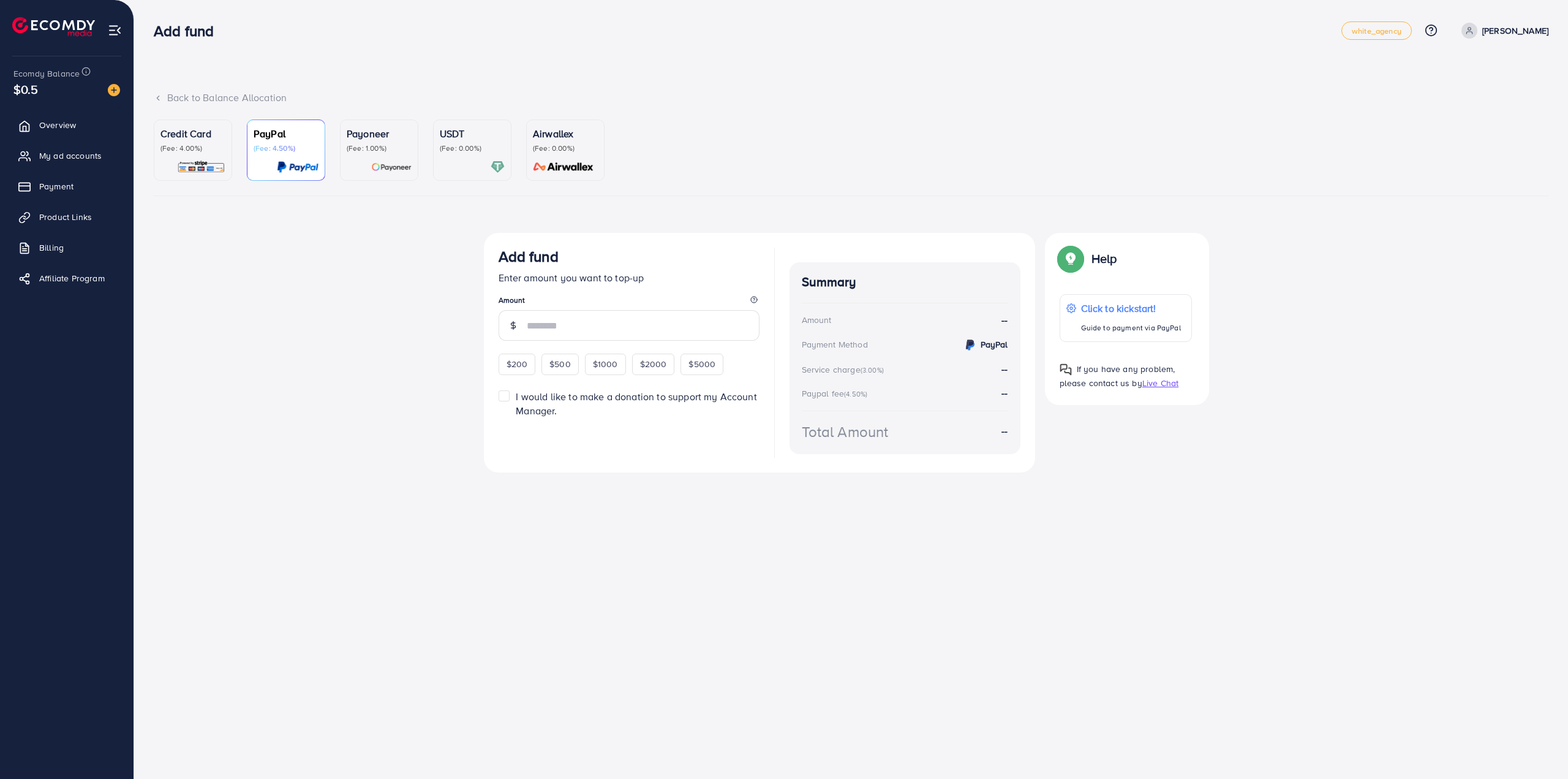
click at [509, 162] on link "USDT (Fee: 0.00%)" at bounding box center [472, 150] width 79 height 61
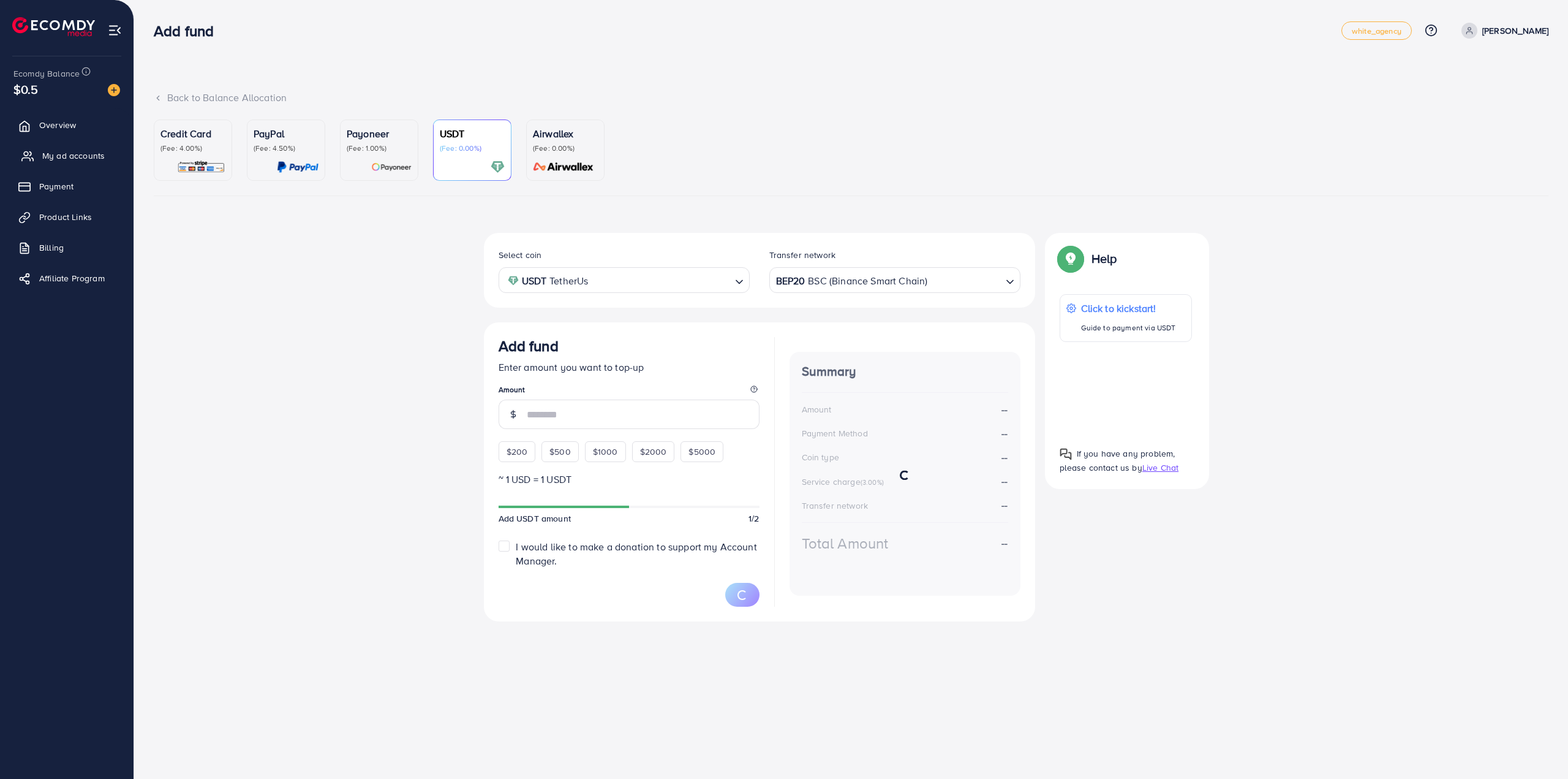
click at [69, 154] on span "My ad accounts" at bounding box center [73, 156] width 63 height 12
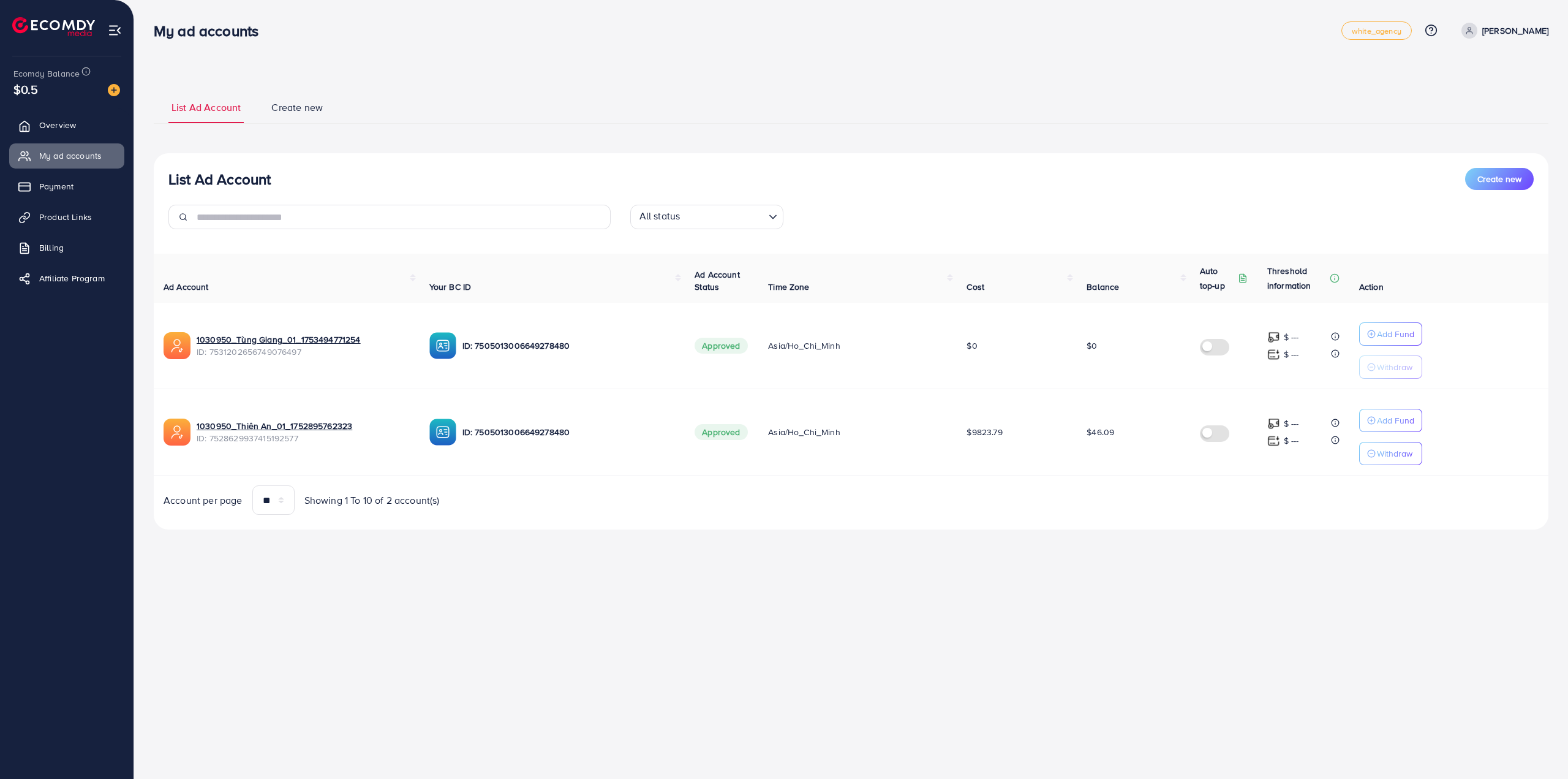
click at [769, 688] on div "My ad accounts white_agency Help Center Contact Support Plans and Pricing Term …" at bounding box center [784, 389] width 1568 height 779
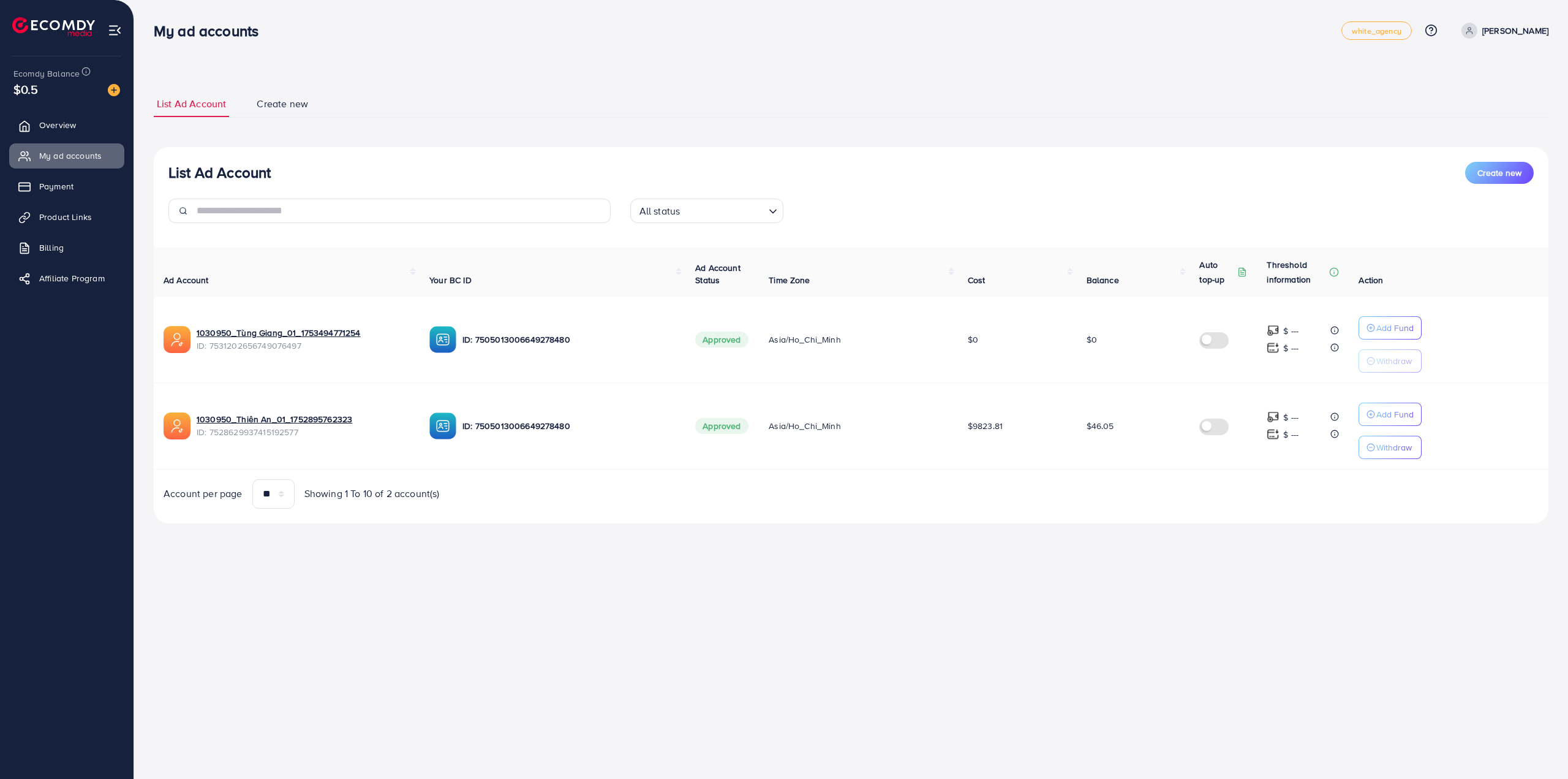
click at [955, 604] on div "My ad accounts white_agency Help Center Contact Support Plans and Pricing Term …" at bounding box center [784, 389] width 1568 height 779
click at [1199, 682] on div "My ad accounts white_agency Help Center Contact Support Plans and Pricing Term …" at bounding box center [784, 389] width 1568 height 779
click at [1184, 563] on div "My ad accounts white_agency Help Center Contact Support Plans and Pricing Term …" at bounding box center [784, 389] width 1568 height 779
click at [1245, 604] on div "My ad accounts white_agency Help Center Contact Support Plans and Pricing Term …" at bounding box center [784, 389] width 1568 height 779
